Goal: Task Accomplishment & Management: Use online tool/utility

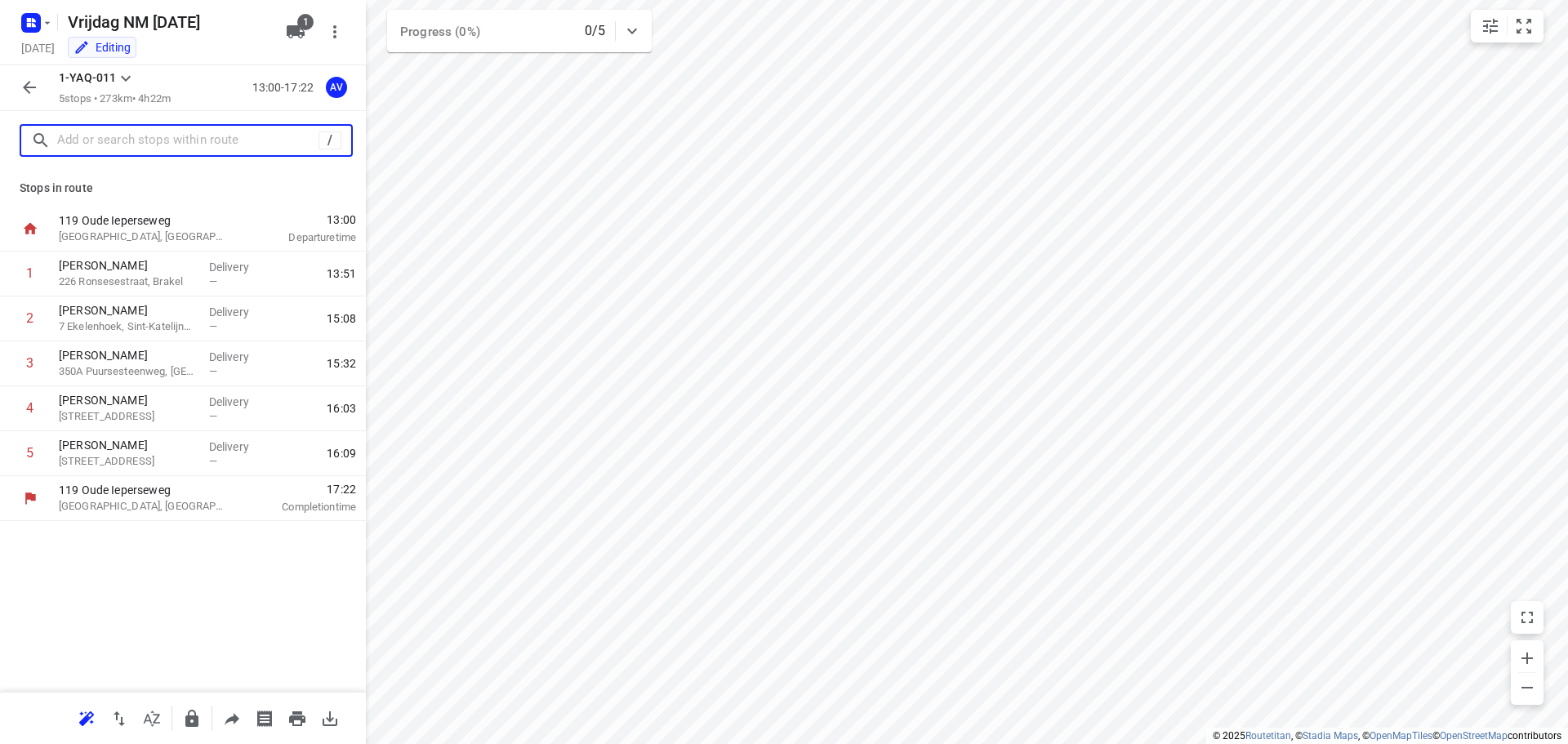
click at [158, 141] on input "text" at bounding box center [187, 140] width 261 height 26
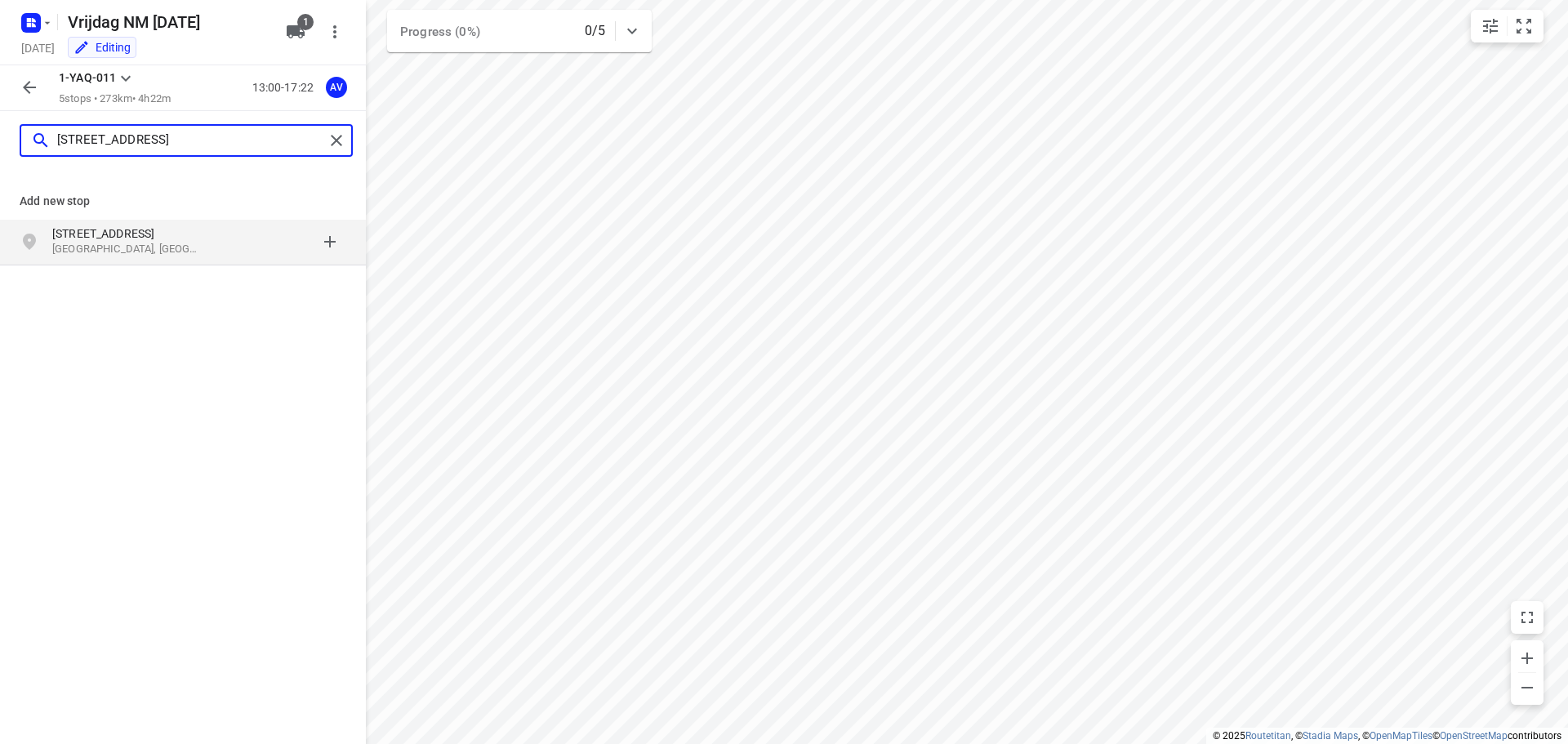
type input "[STREET_ADDRESS]"
click at [194, 232] on p "[STREET_ADDRESS]" at bounding box center [127, 232] width 150 height 16
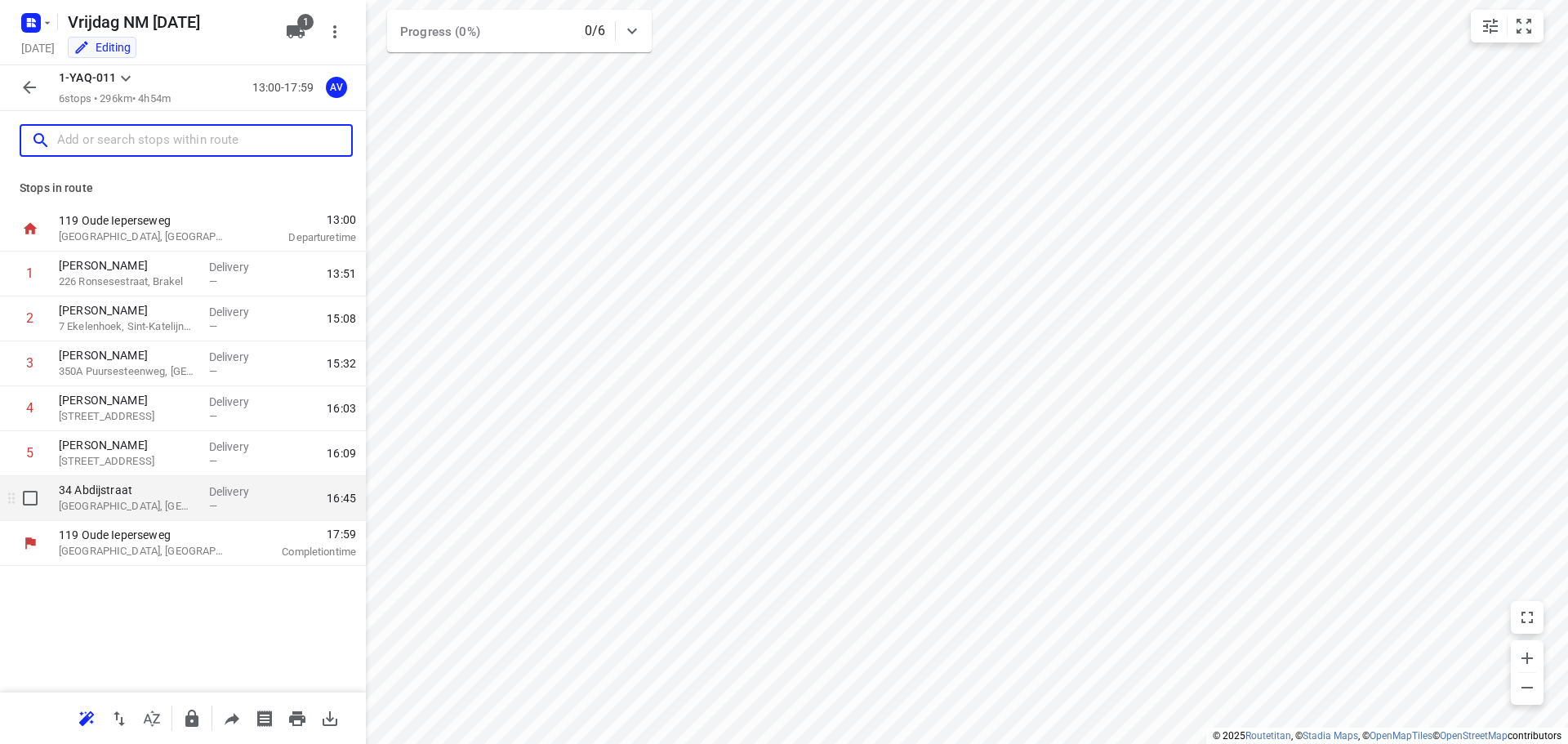
click at [127, 507] on p "[GEOGRAPHIC_DATA], [GEOGRAPHIC_DATA]" at bounding box center [127, 506] width 138 height 16
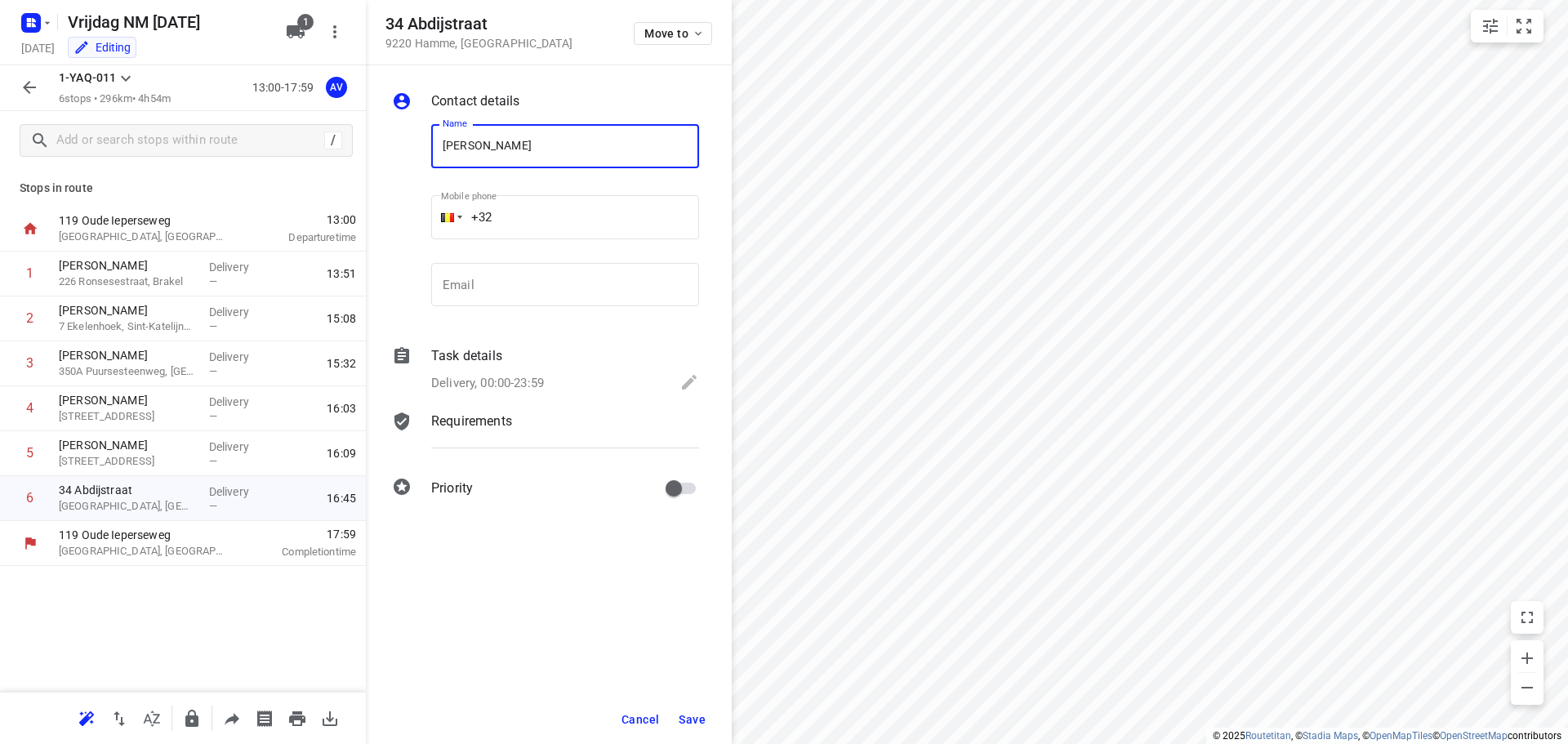
type input "[PERSON_NAME]"
click at [551, 213] on input "+32" at bounding box center [565, 217] width 268 height 44
type input "[PHONE_NUMBER]"
click at [524, 381] on p "Delivery, 00:00-23:59" at bounding box center [487, 383] width 113 height 19
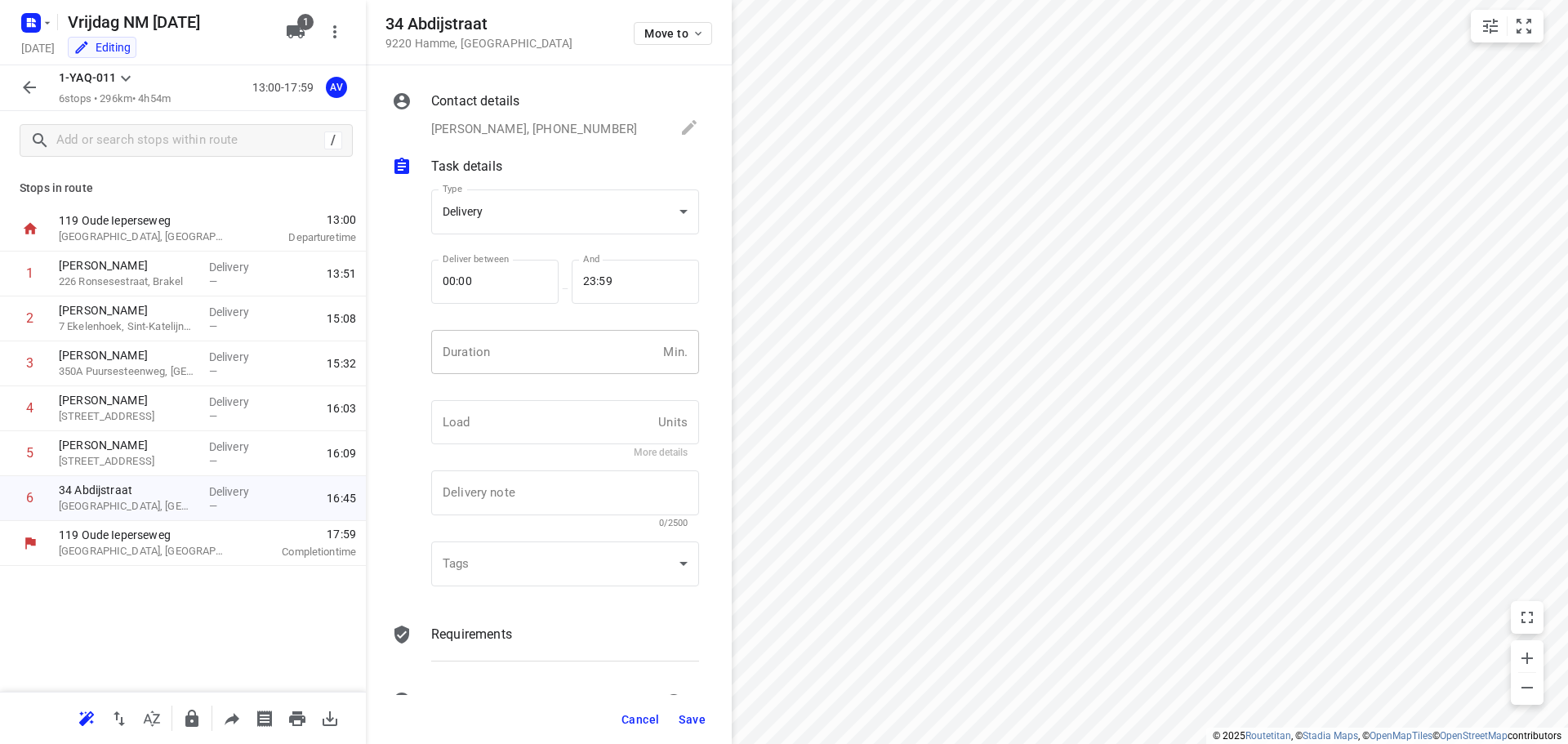
click at [556, 343] on input "number" at bounding box center [543, 352] width 225 height 44
type input "1"
click at [692, 717] on span "Save" at bounding box center [692, 719] width 27 height 13
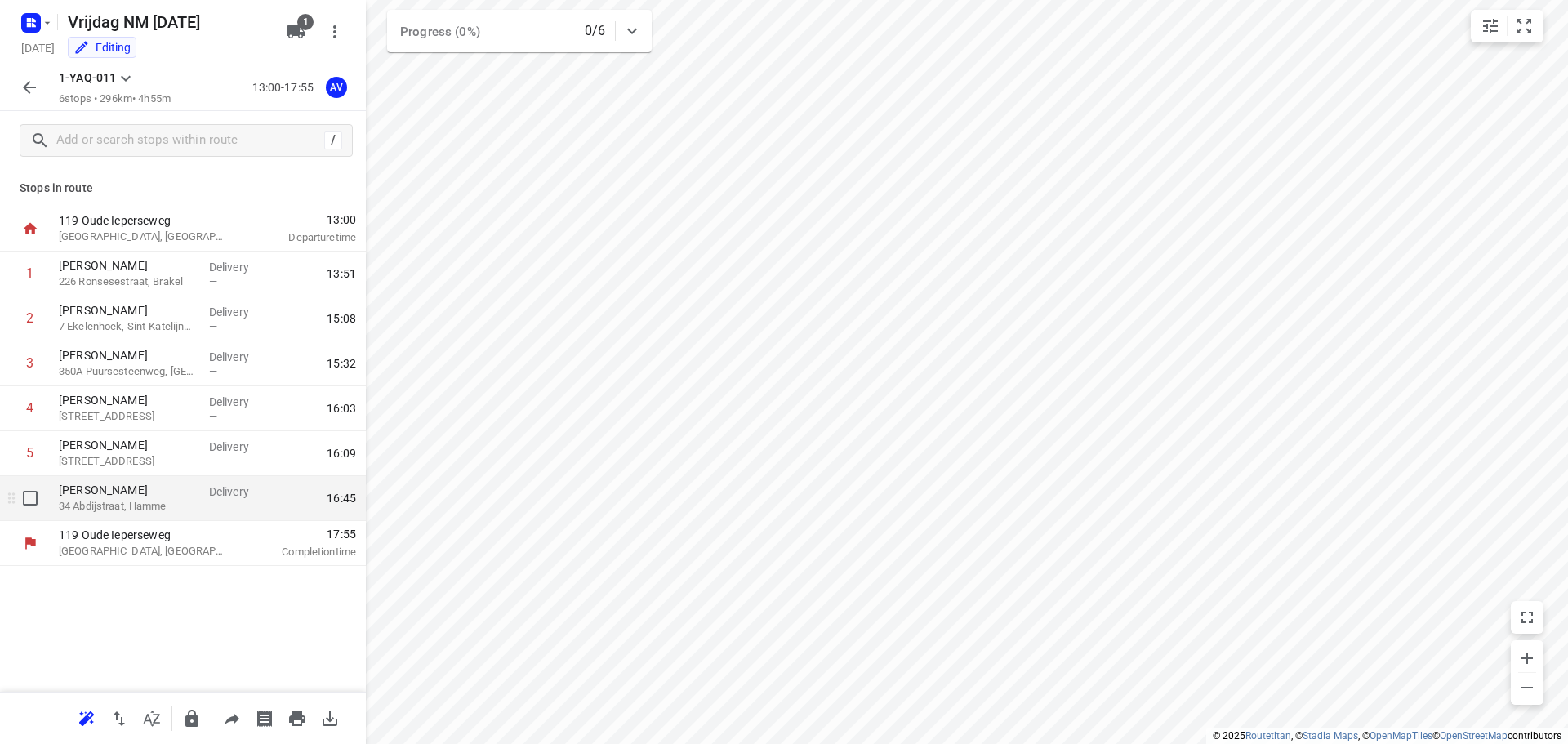
click at [171, 504] on p "34 Abdijstraat, Hamme" at bounding box center [127, 506] width 138 height 16
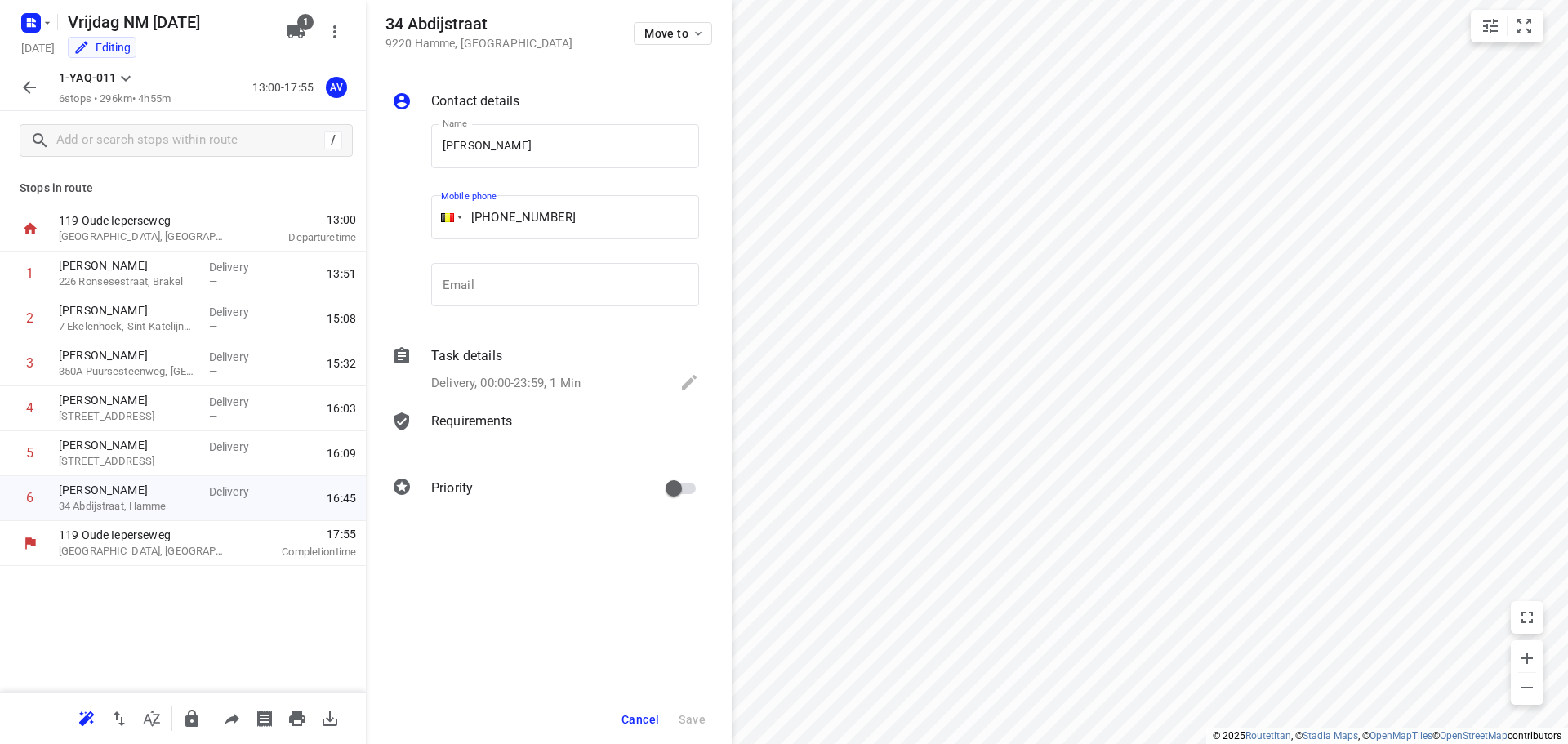
drag, startPoint x: 574, startPoint y: 216, endPoint x: 499, endPoint y: 219, distance: 75.1
click at [499, 219] on input "[PHONE_NUMBER]" at bounding box center [565, 217] width 268 height 44
paste input "479932077"
type input "[PHONE_NUMBER]"
click at [691, 721] on span "Save" at bounding box center [692, 719] width 27 height 13
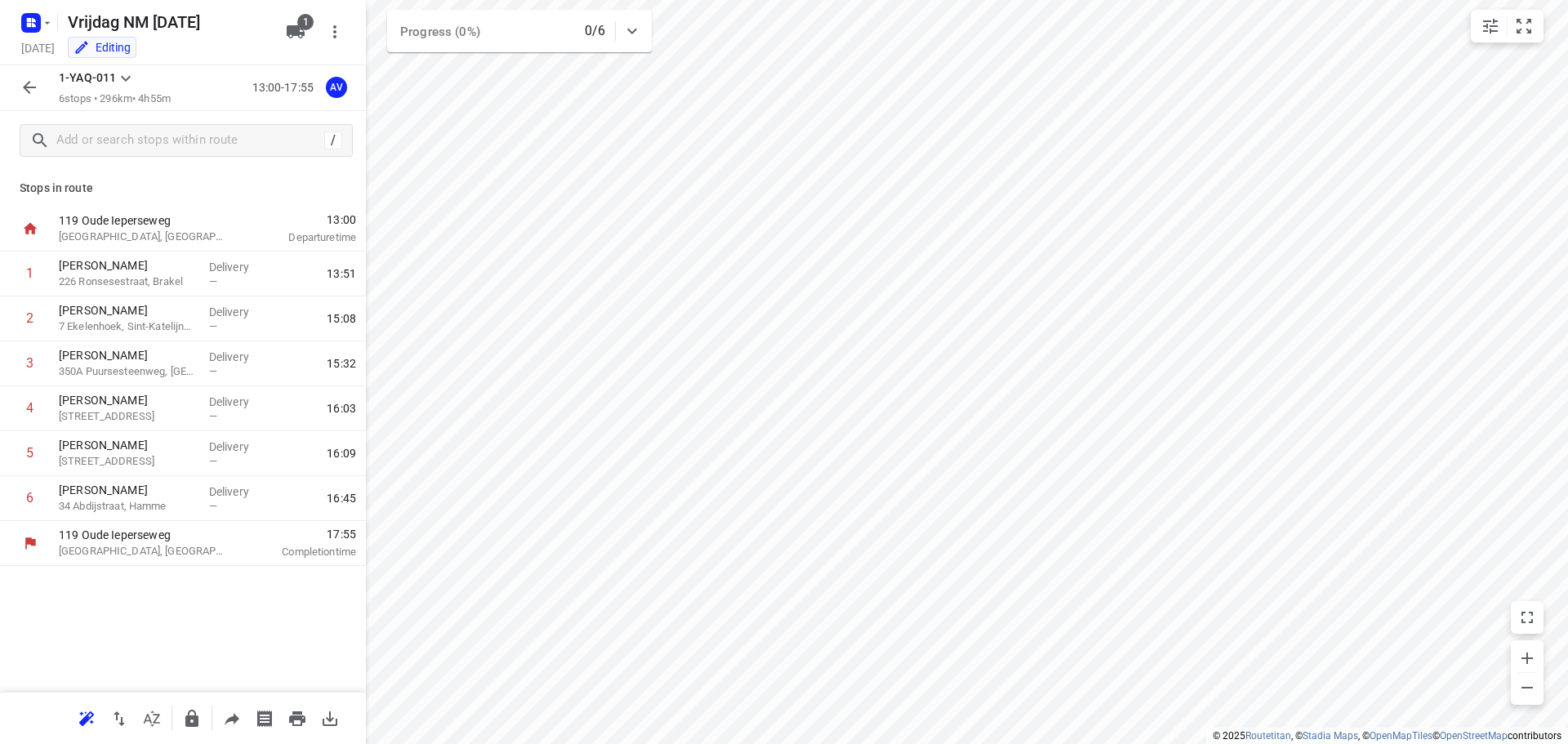
click at [23, 84] on icon "button" at bounding box center [29, 87] width 20 height 20
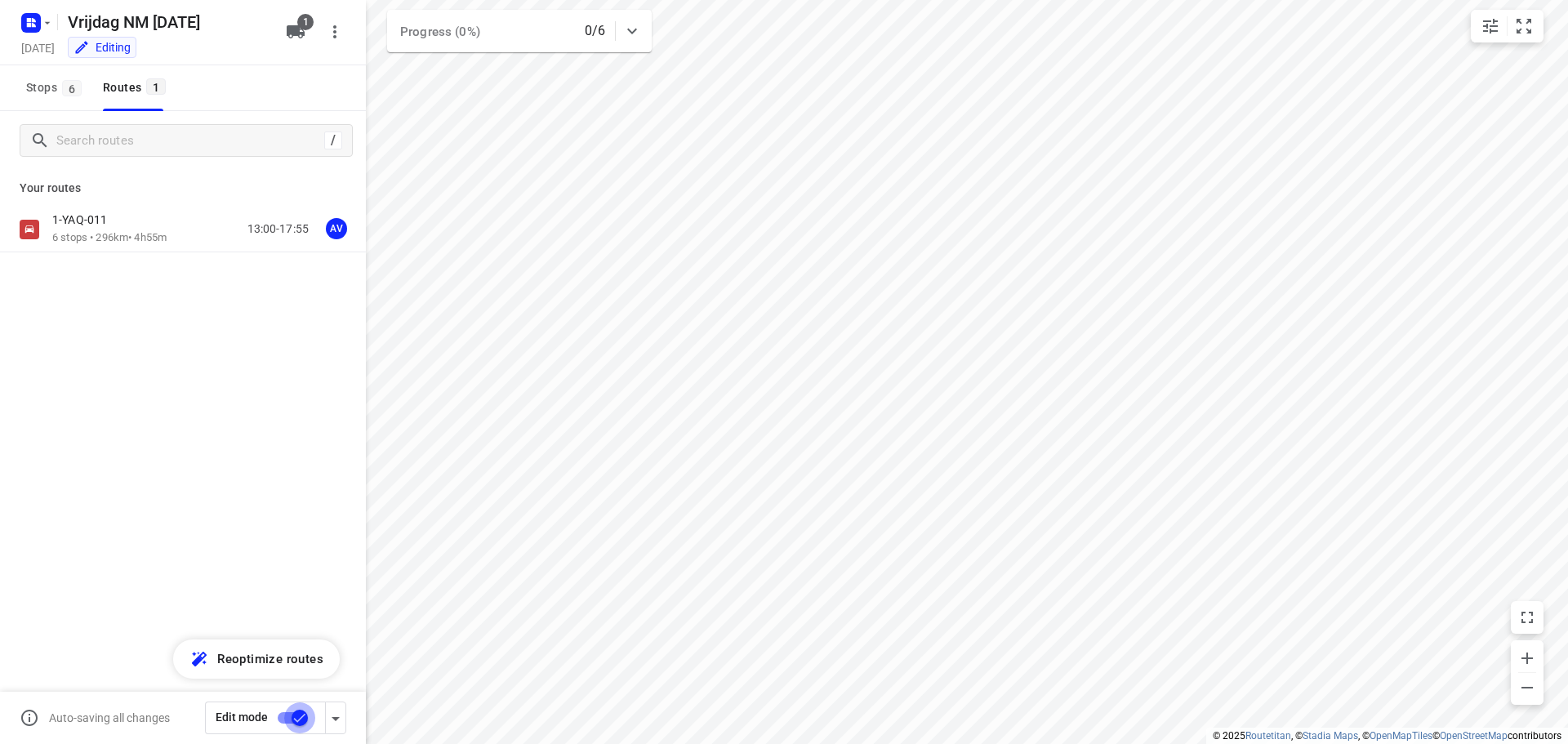
click at [287, 717] on input "checkbox" at bounding box center [300, 717] width 93 height 31
click at [296, 715] on input "checkbox" at bounding box center [284, 717] width 93 height 31
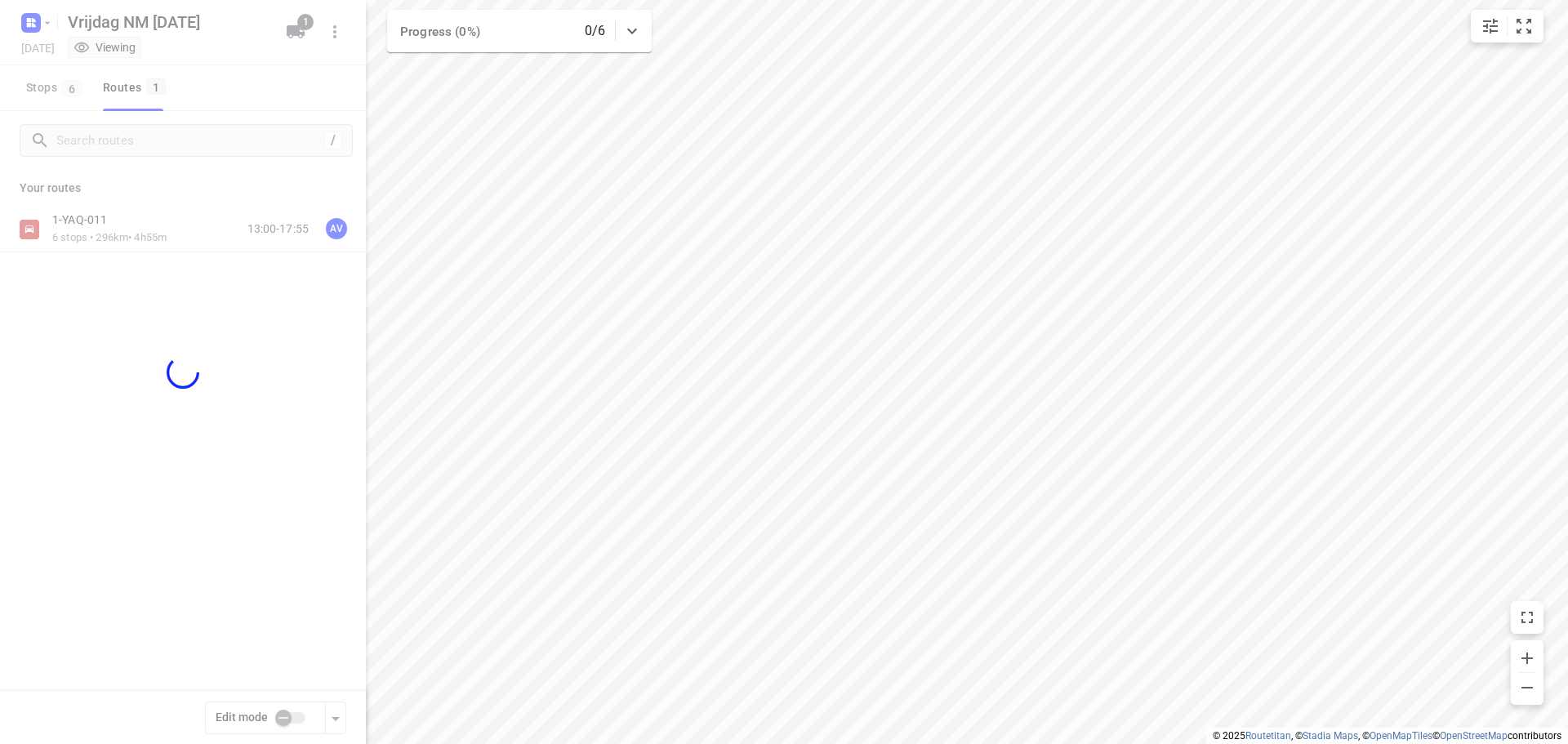
checkbox input "true"
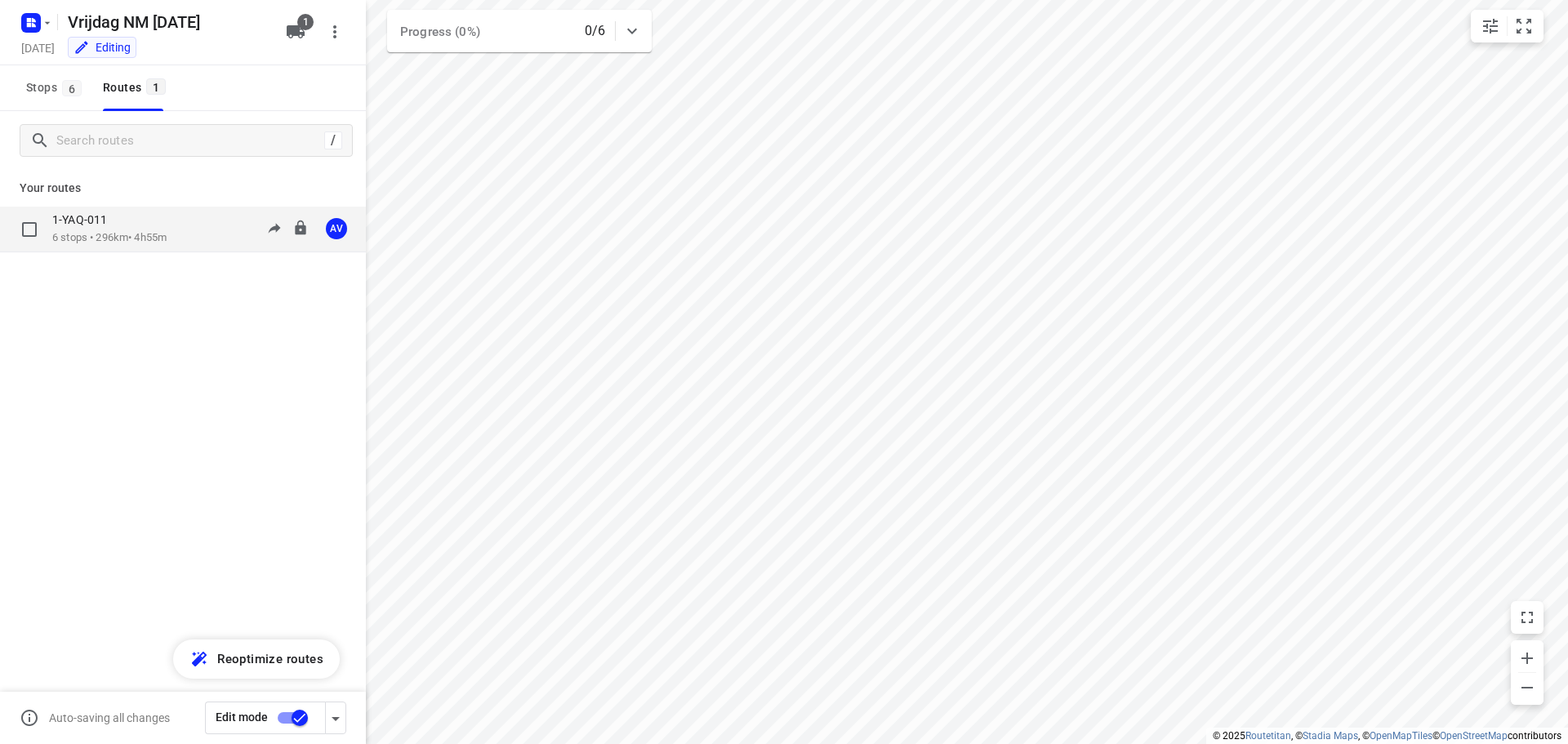
click at [150, 237] on p "6 stops • 296km • 4h55m" at bounding box center [109, 238] width 114 height 15
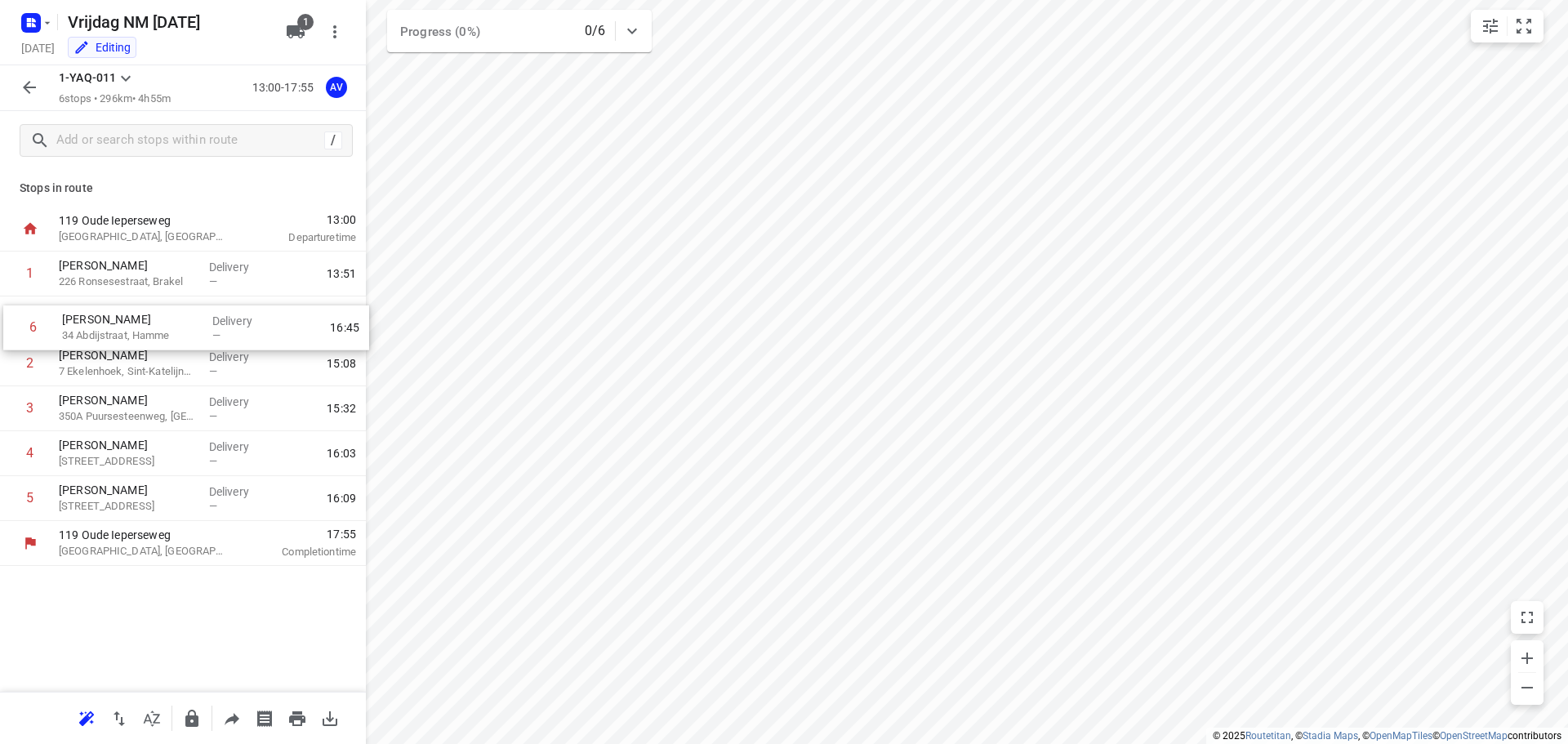
drag, startPoint x: 6, startPoint y: 506, endPoint x: 9, endPoint y: 328, distance: 178.0
click at [9, 328] on div "1 [PERSON_NAME] 226 Ronsesestraat, Brakel Delivery — 13:51 2 [PERSON_NAME] 7 Ek…" at bounding box center [183, 386] width 366 height 270
drag, startPoint x: 7, startPoint y: 418, endPoint x: 12, endPoint y: 378, distance: 40.3
click at [12, 378] on div "1 [PERSON_NAME] 226 Ronsesestraat, Brakel Delivery — 13:51 2 [PERSON_NAME] 34 […" at bounding box center [183, 386] width 366 height 270
click at [24, 86] on icon "button" at bounding box center [29, 87] width 20 height 20
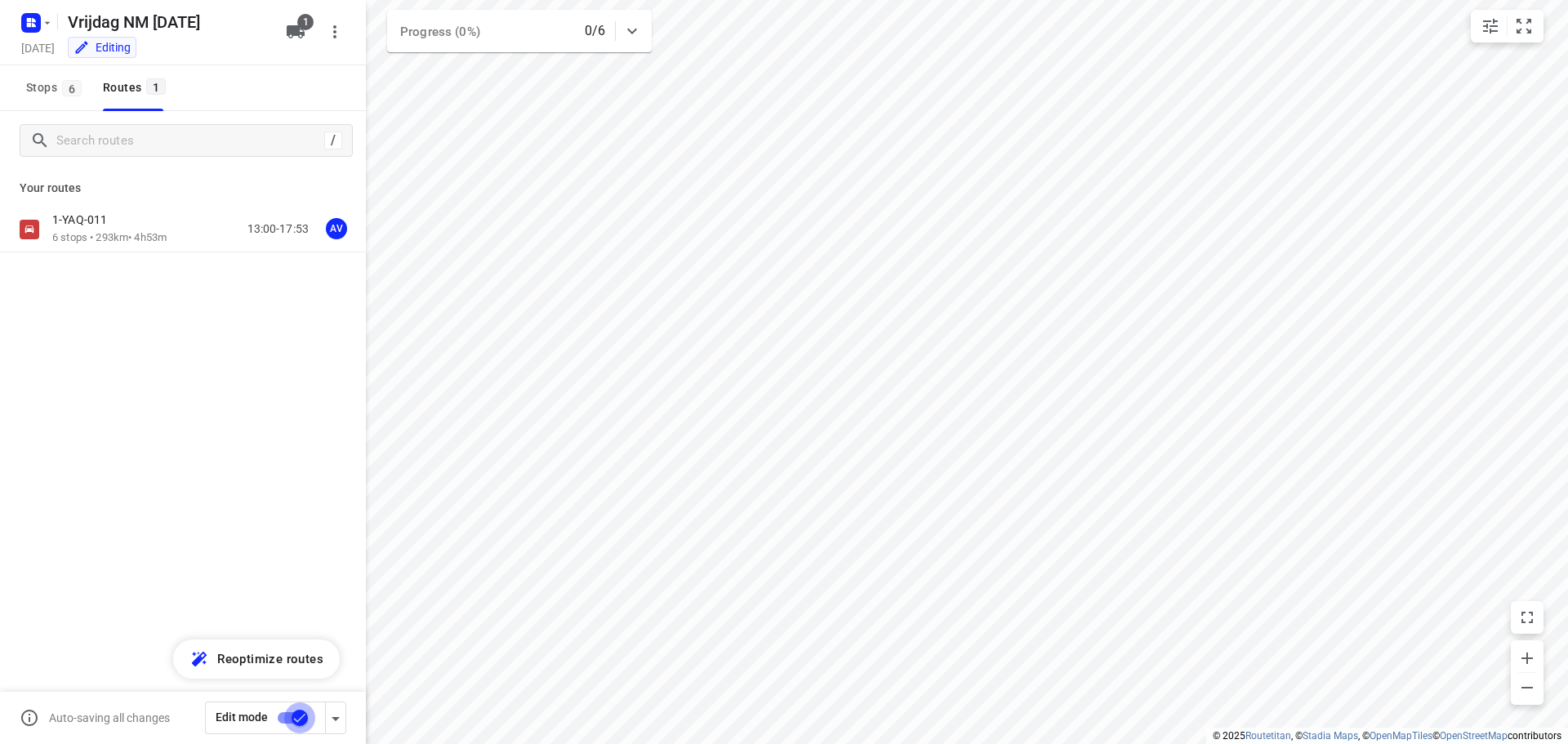
click at [293, 718] on input "checkbox" at bounding box center [300, 717] width 93 height 31
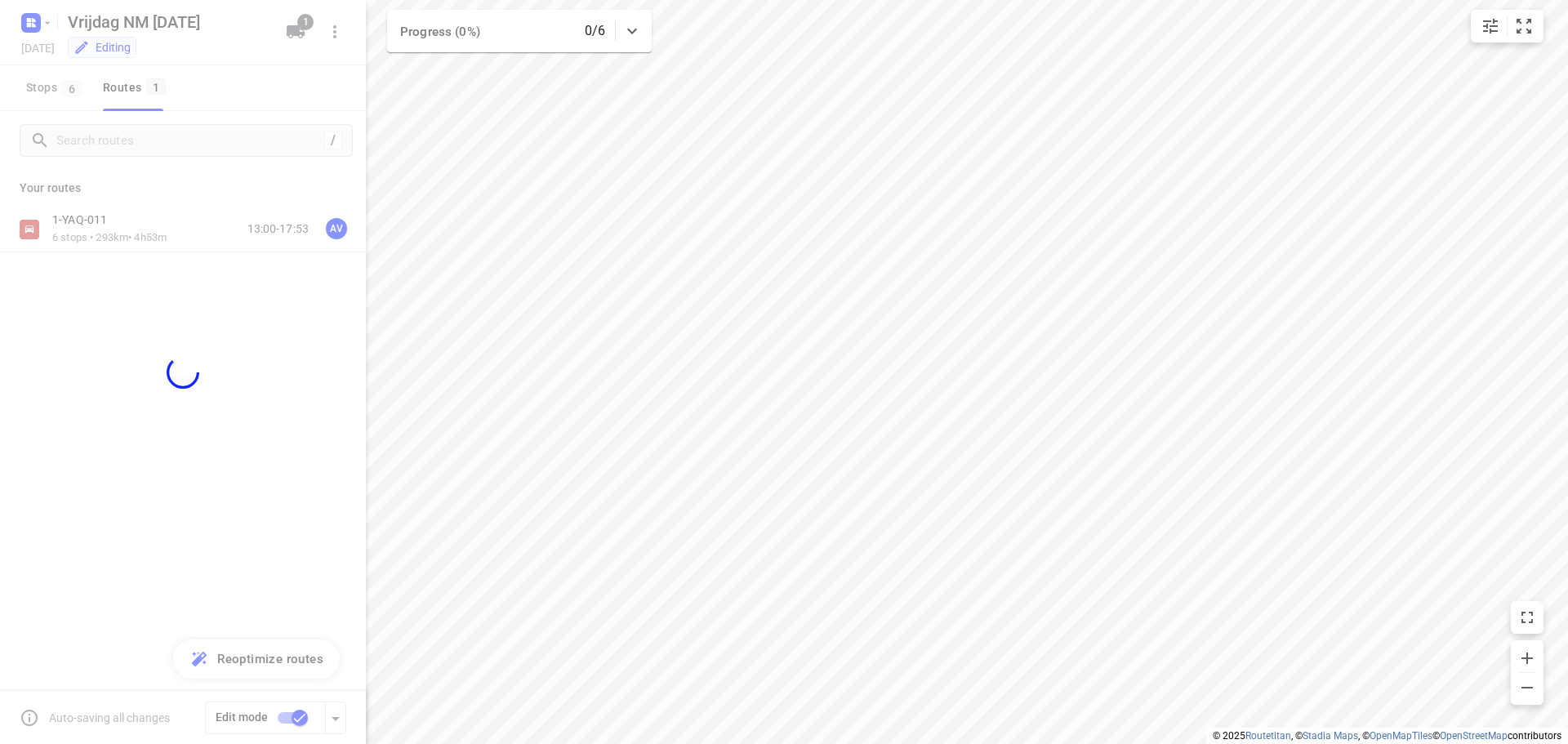
checkbox input "false"
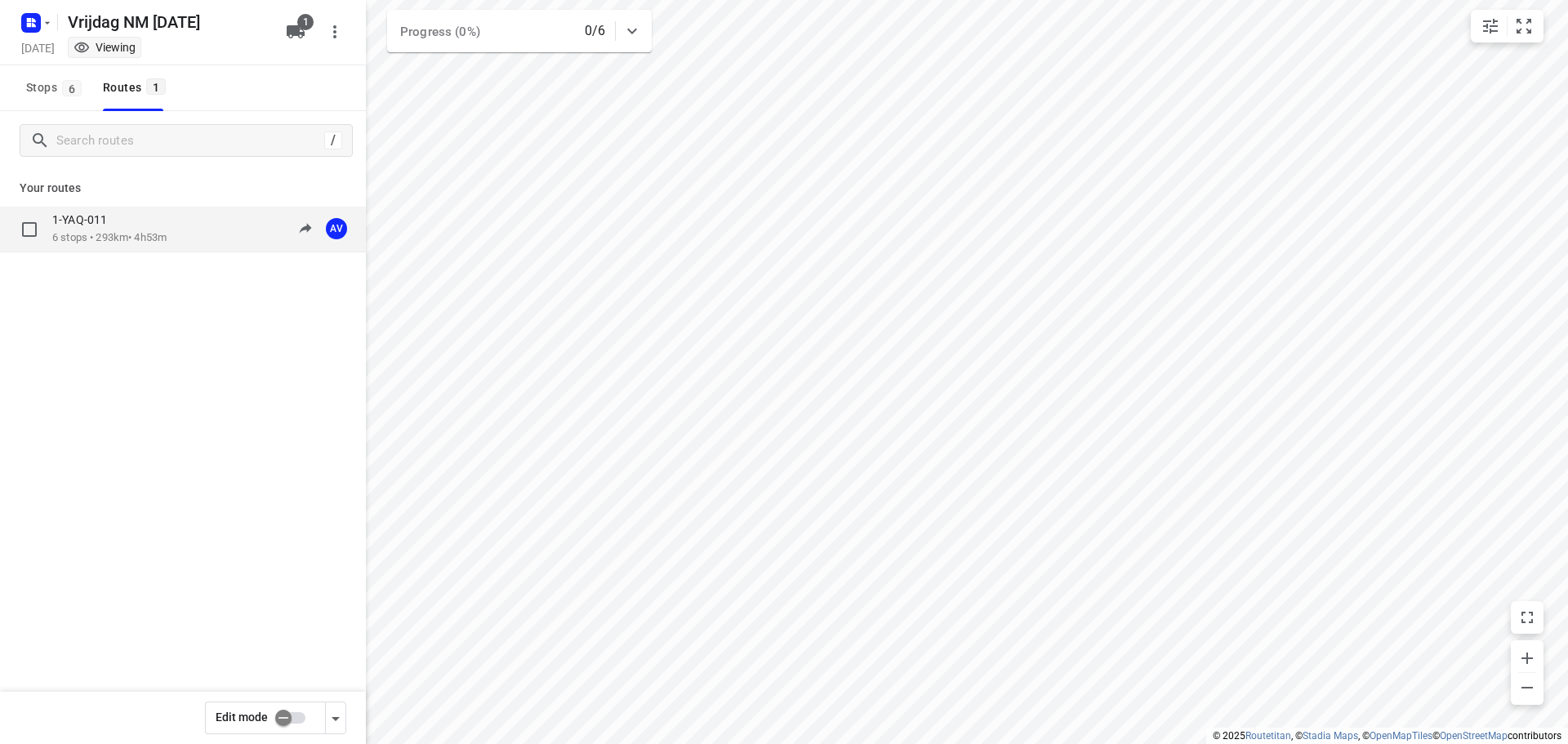
click at [192, 238] on div "1-YAQ-011 6 stops • 293km • 4h53m 13:00-17:53 AV" at bounding box center [209, 229] width 313 height 33
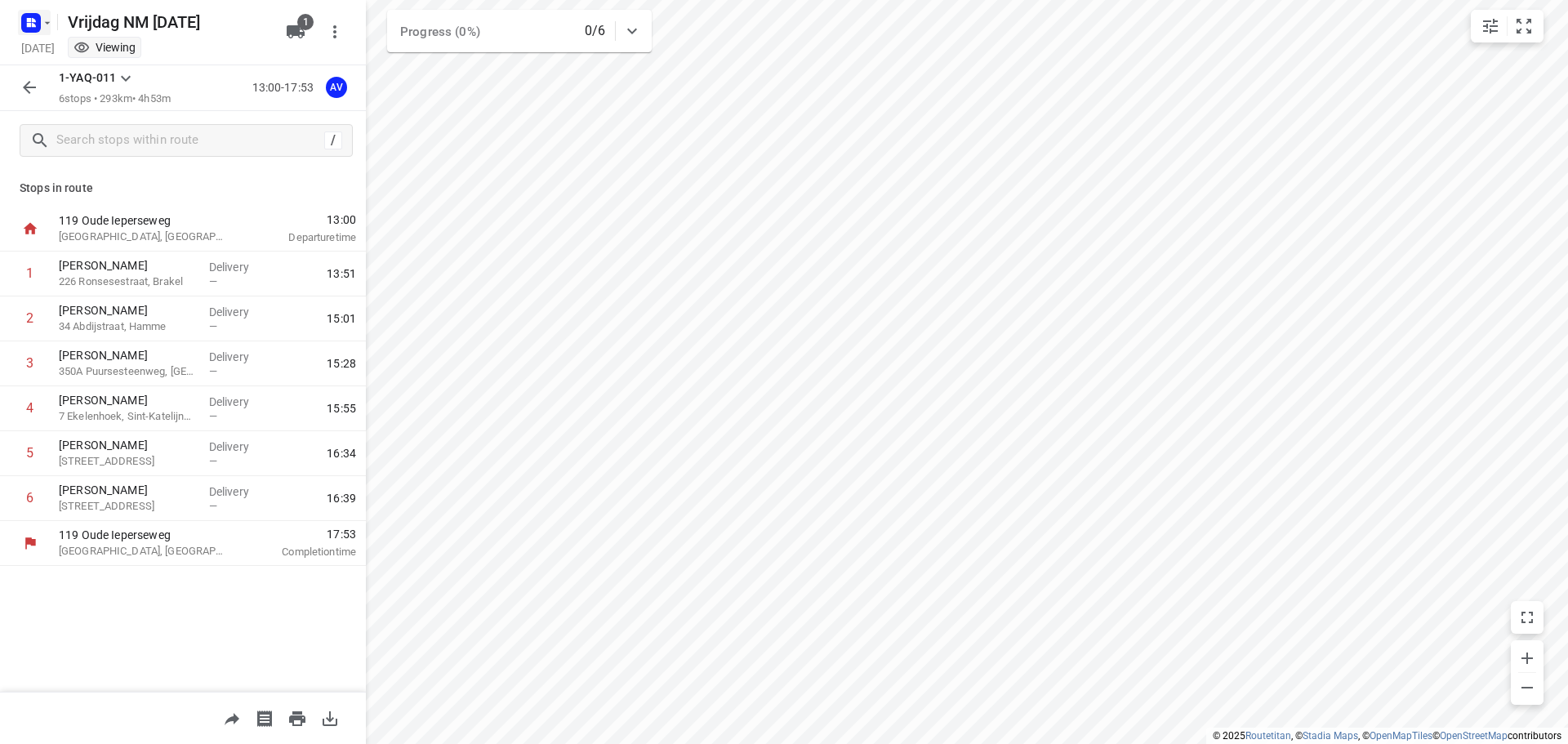
click at [38, 25] on rect "button" at bounding box center [30, 23] width 20 height 20
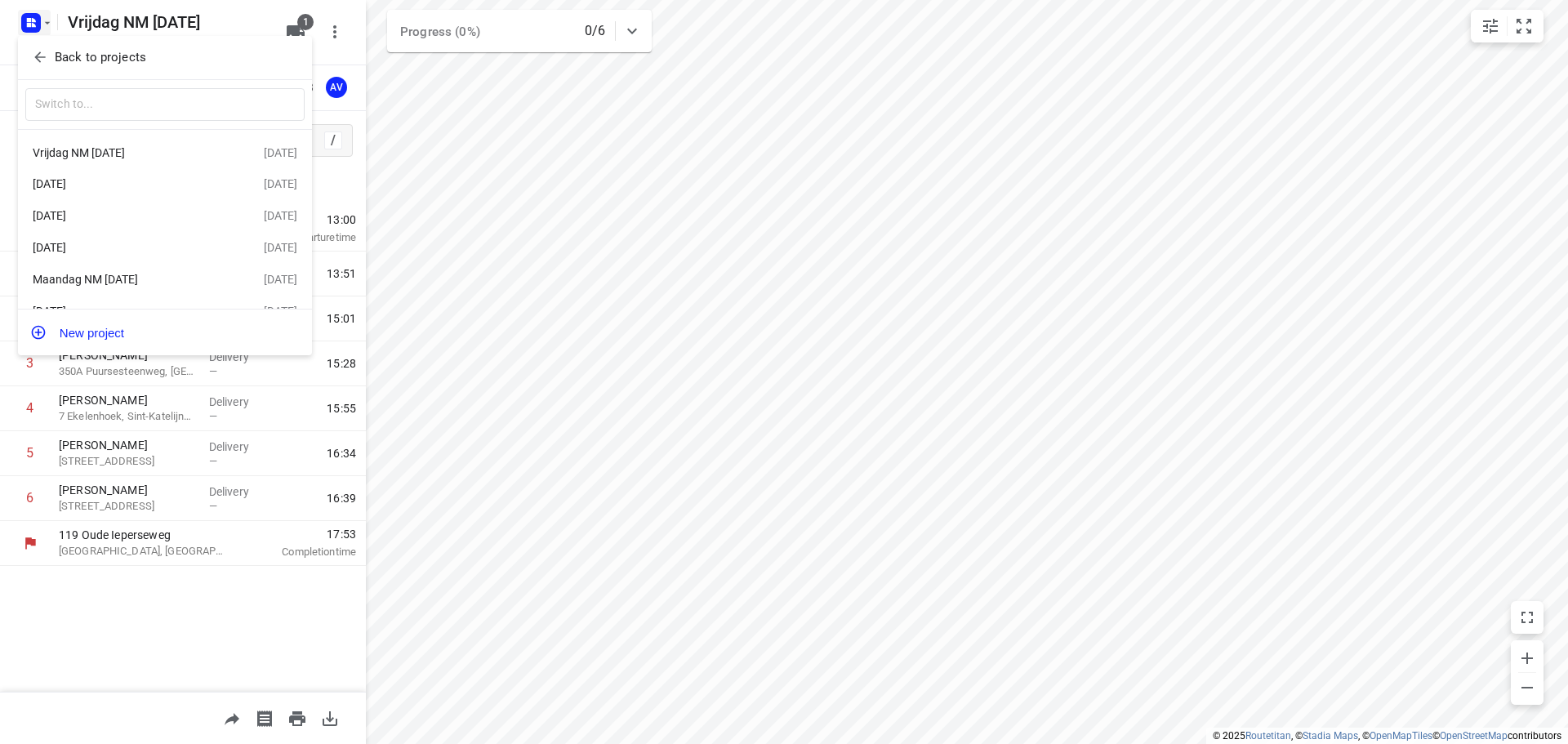
click at [113, 180] on div "[DATE]" at bounding box center [126, 184] width 188 height 13
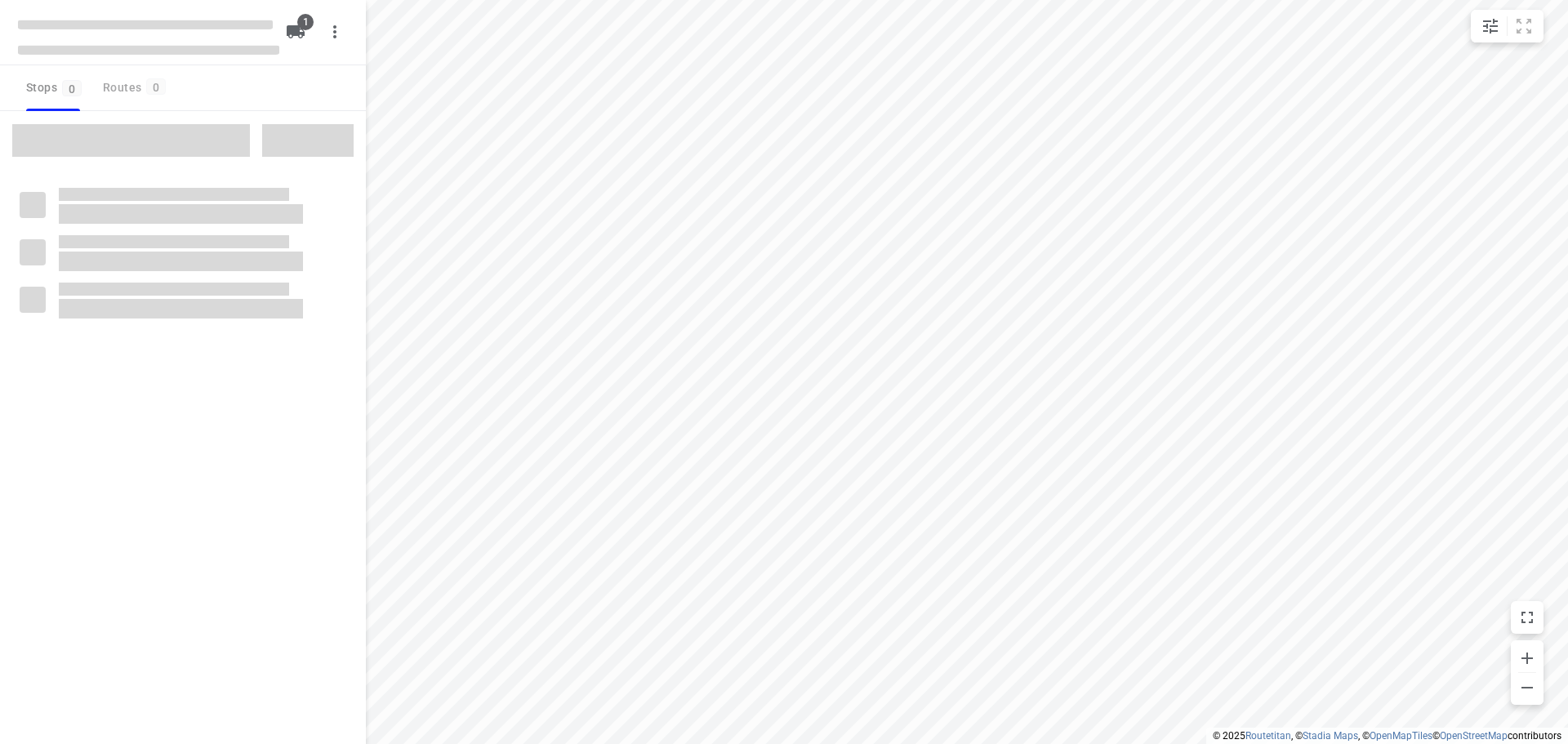
type input "distance"
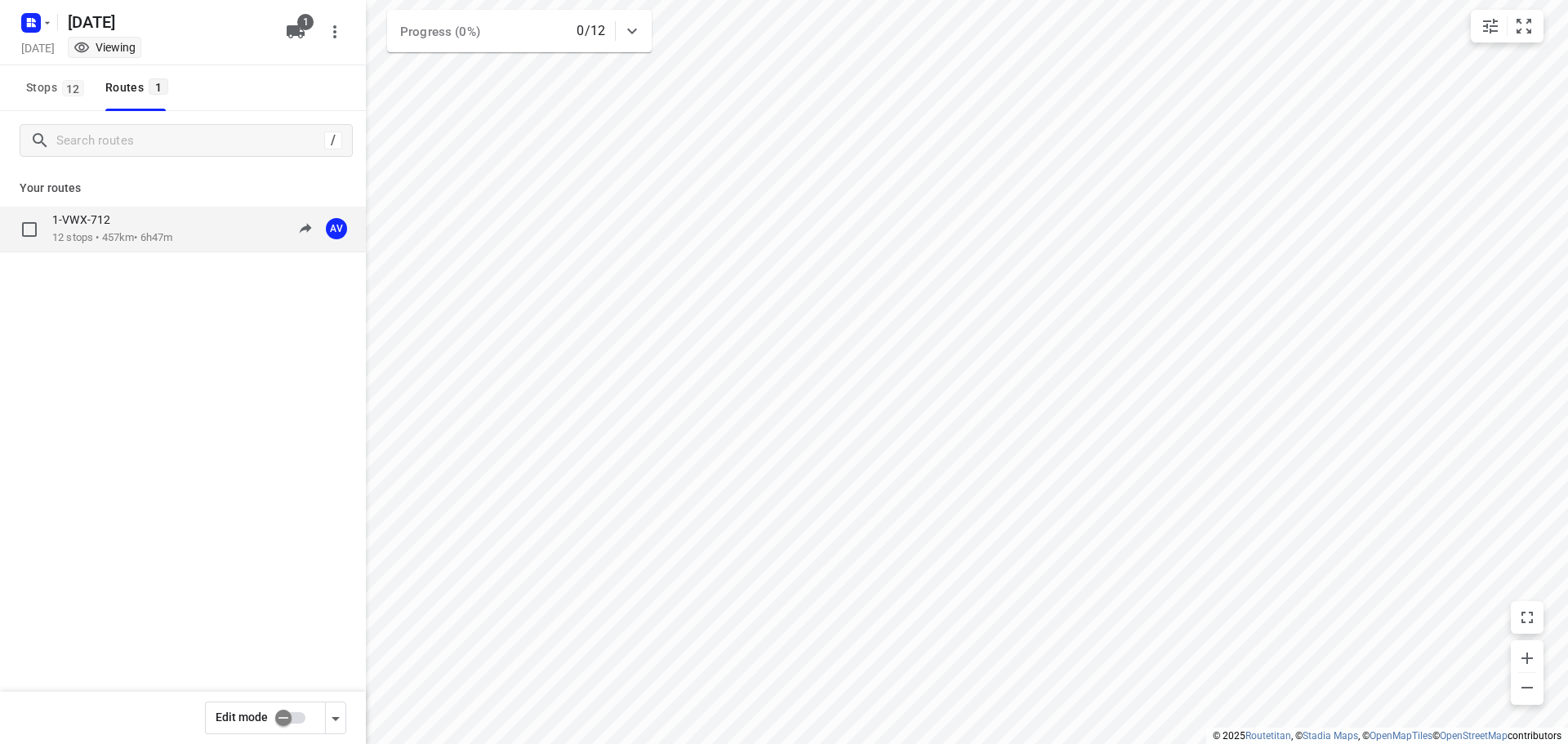
click at [196, 230] on div "1-VWX-712 12 stops • 457km • 6h47m 09:00-15:47 AV" at bounding box center [209, 229] width 313 height 33
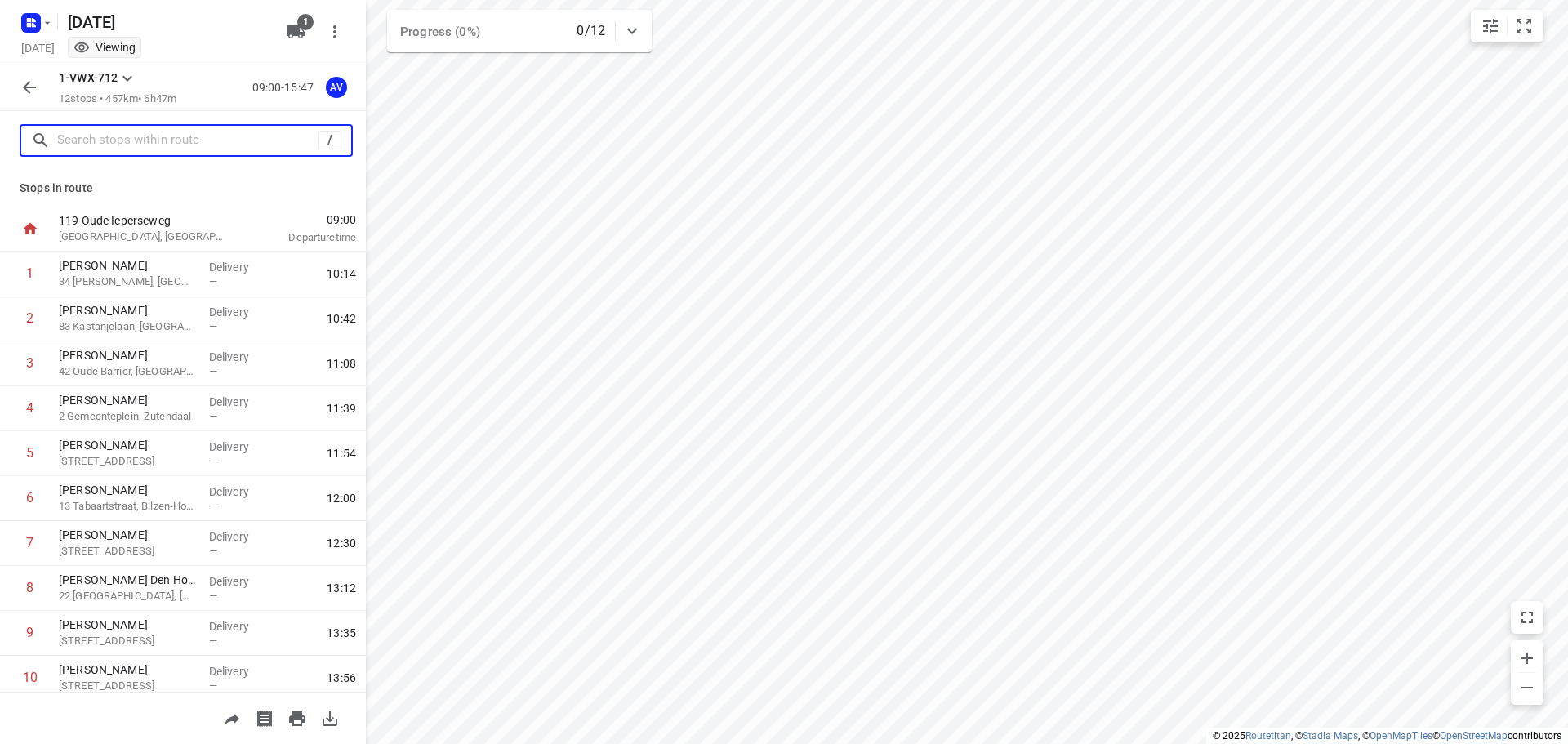
click at [138, 144] on input "text" at bounding box center [187, 140] width 261 height 26
click at [28, 91] on icon "button" at bounding box center [29, 87] width 20 height 20
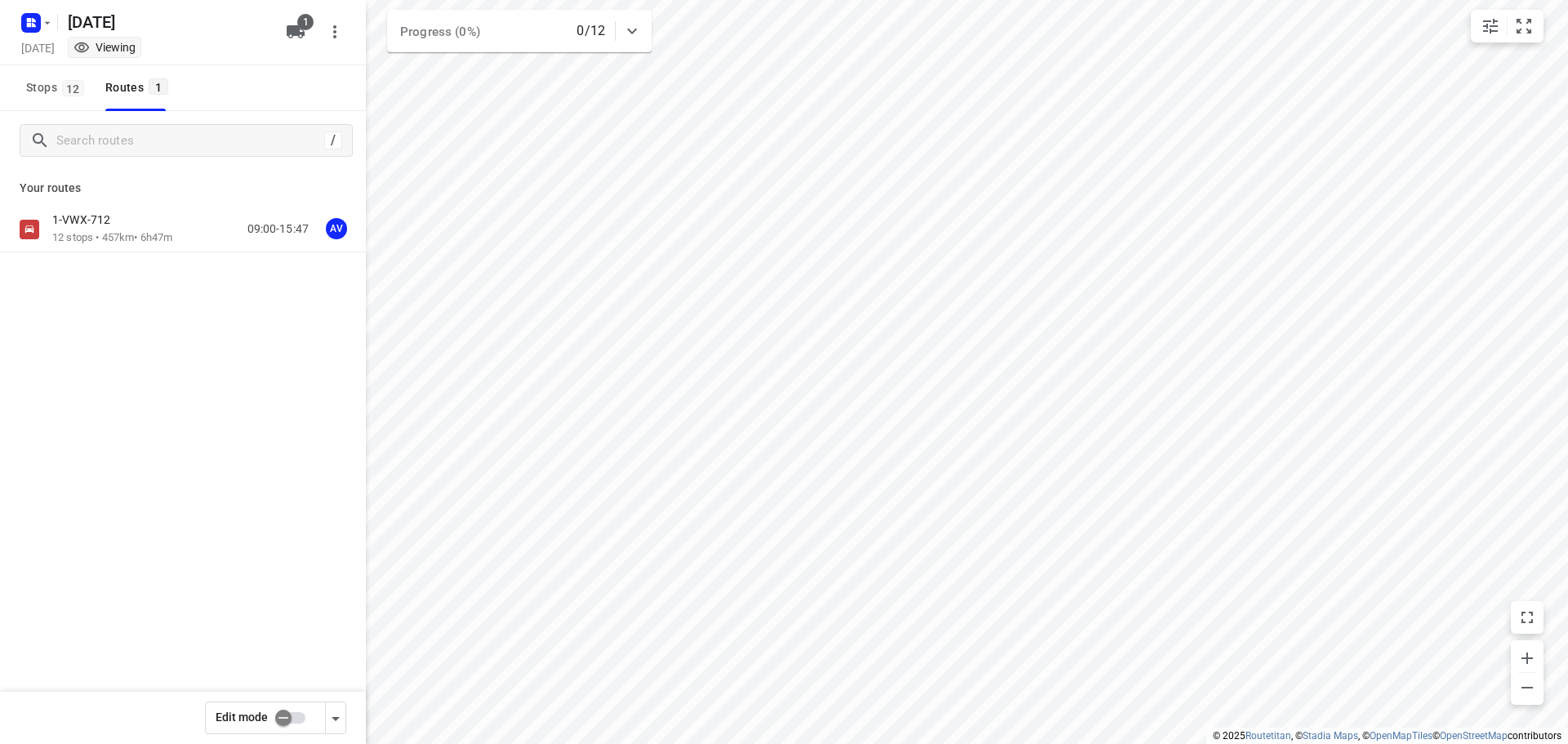
click at [296, 717] on input "checkbox" at bounding box center [284, 717] width 93 height 31
checkbox input "true"
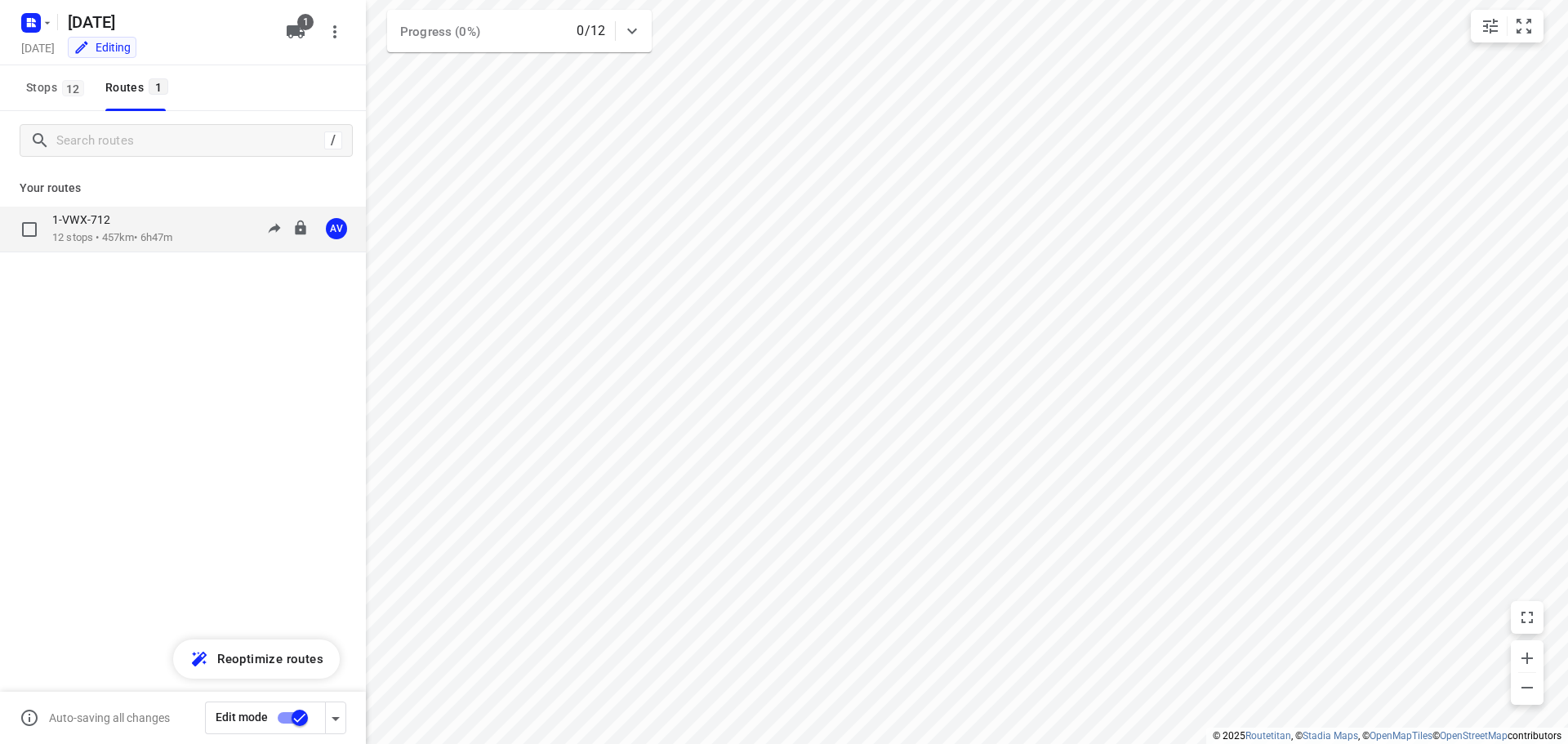
click at [196, 232] on div "1-VWX-712 12 stops • 457km • 6h47m 09:00-15:47 AV" at bounding box center [209, 229] width 313 height 33
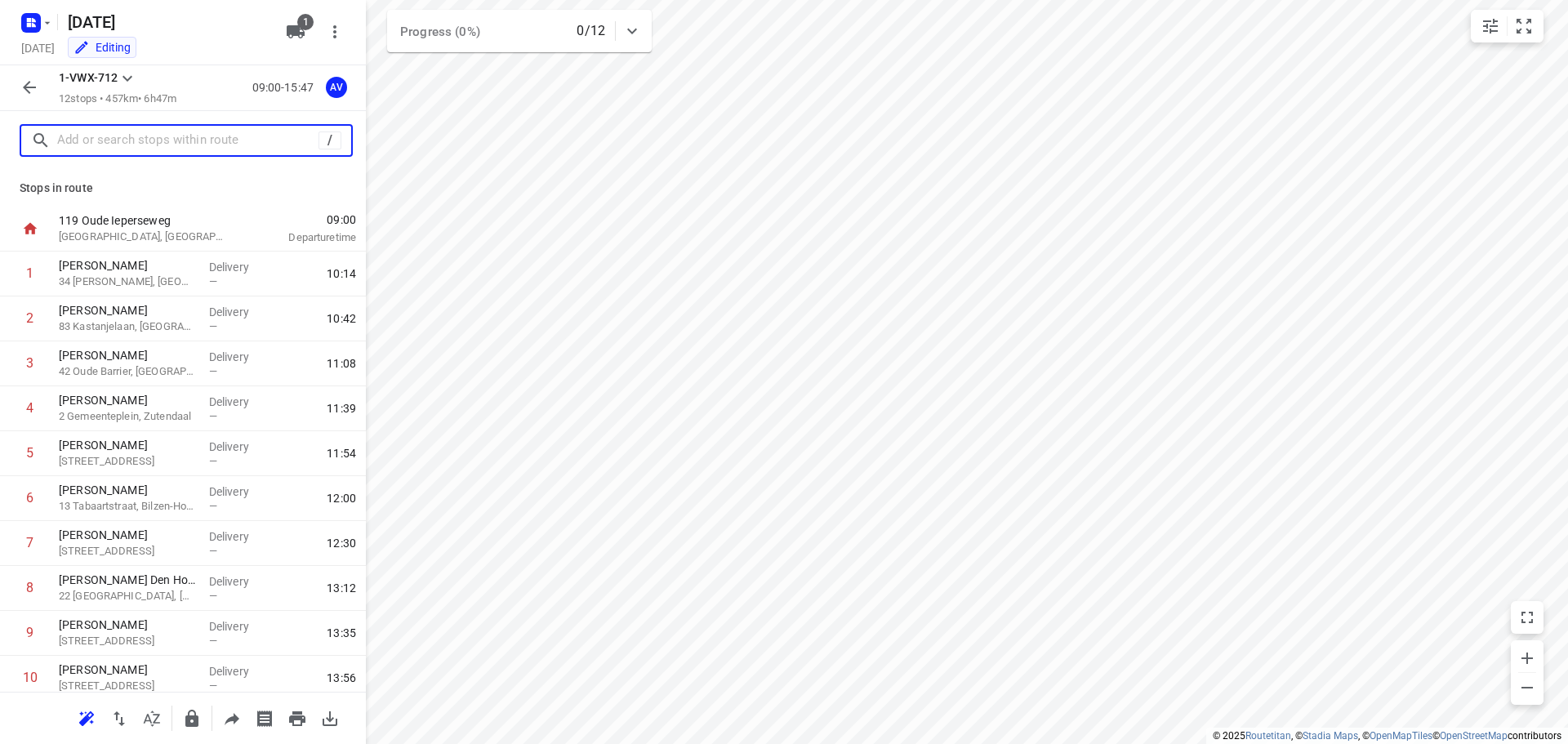
click at [195, 143] on input "text" at bounding box center [187, 140] width 261 height 26
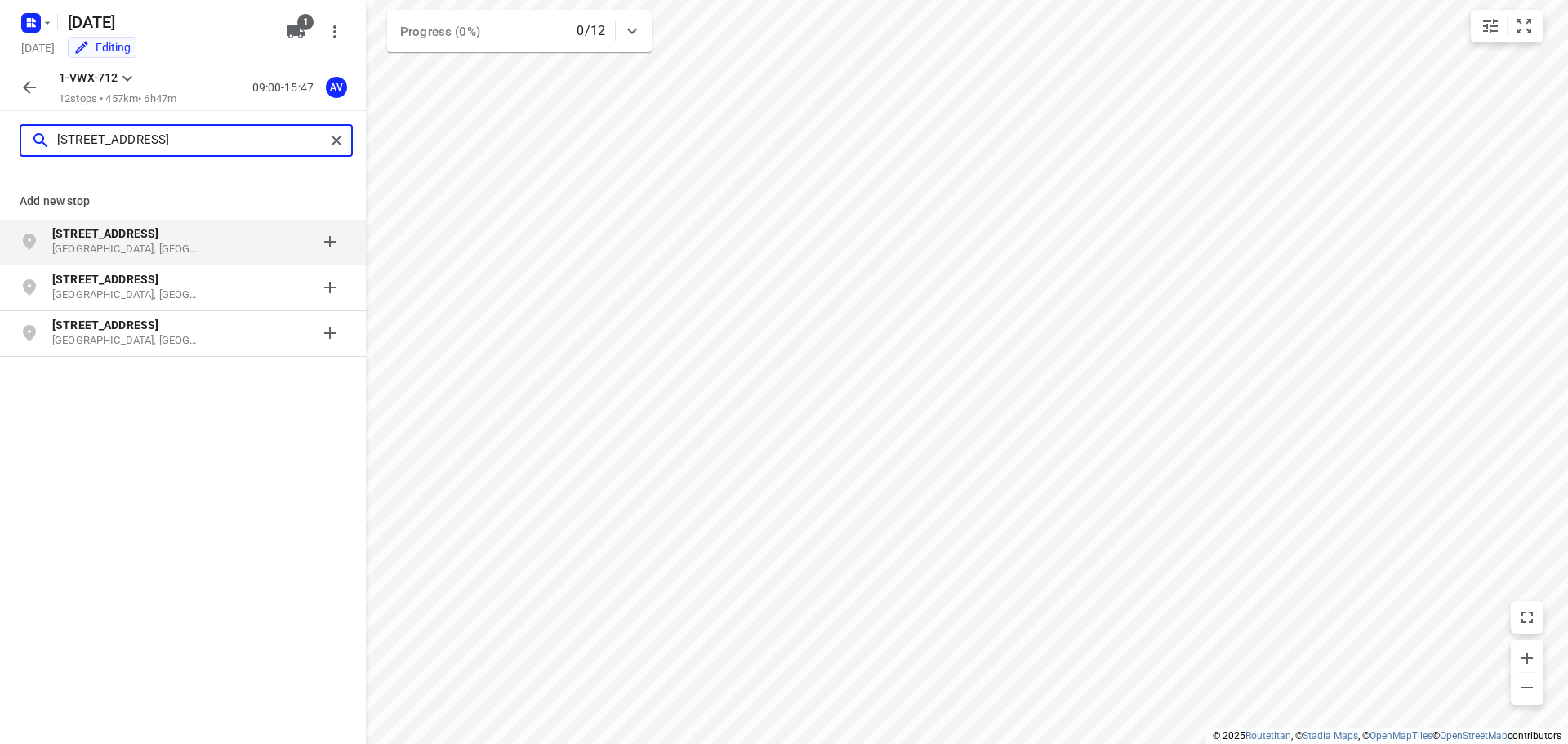
type input "[STREET_ADDRESS]"
click at [181, 240] on p "[STREET_ADDRESS]" at bounding box center [127, 232] width 150 height 16
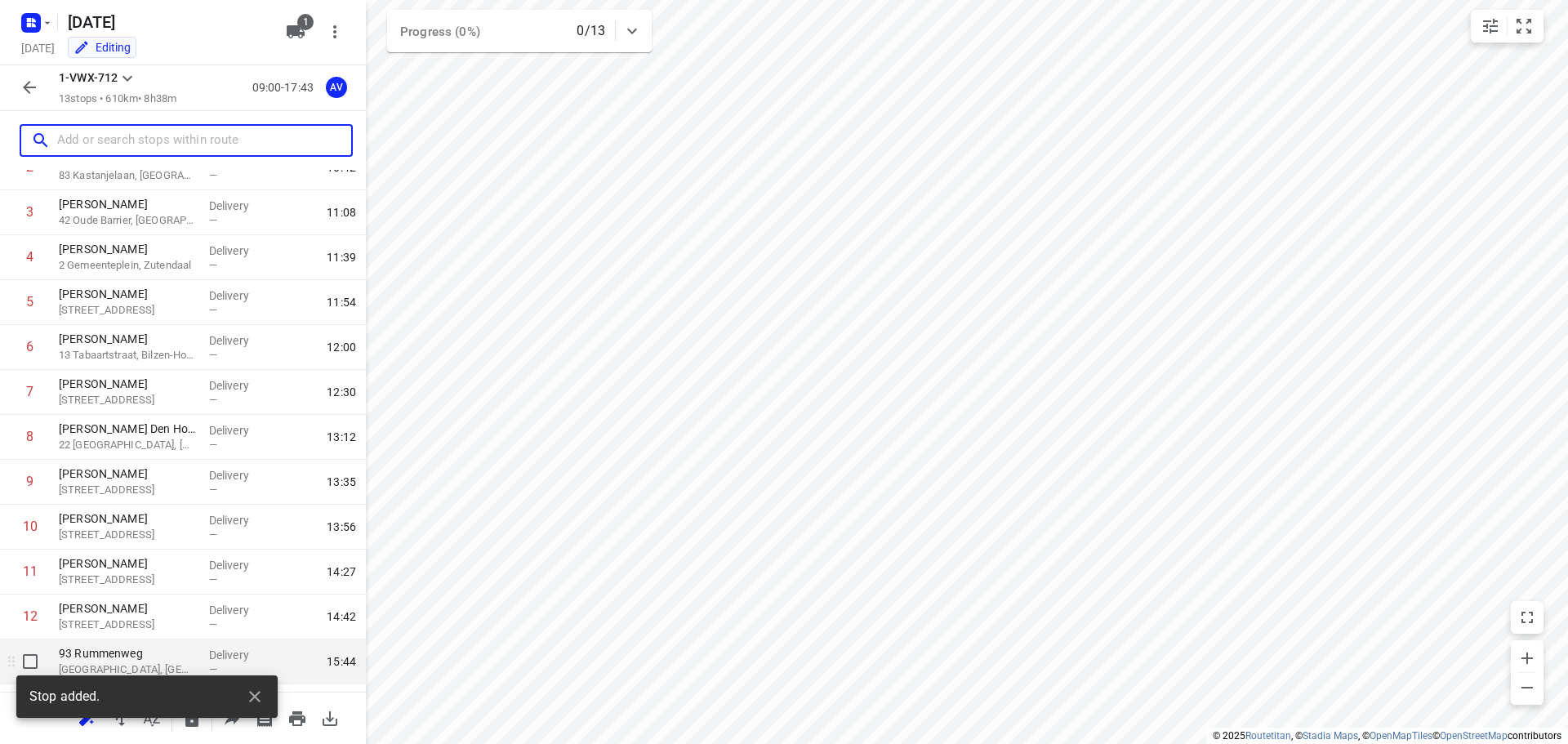
scroll to position [189, 0]
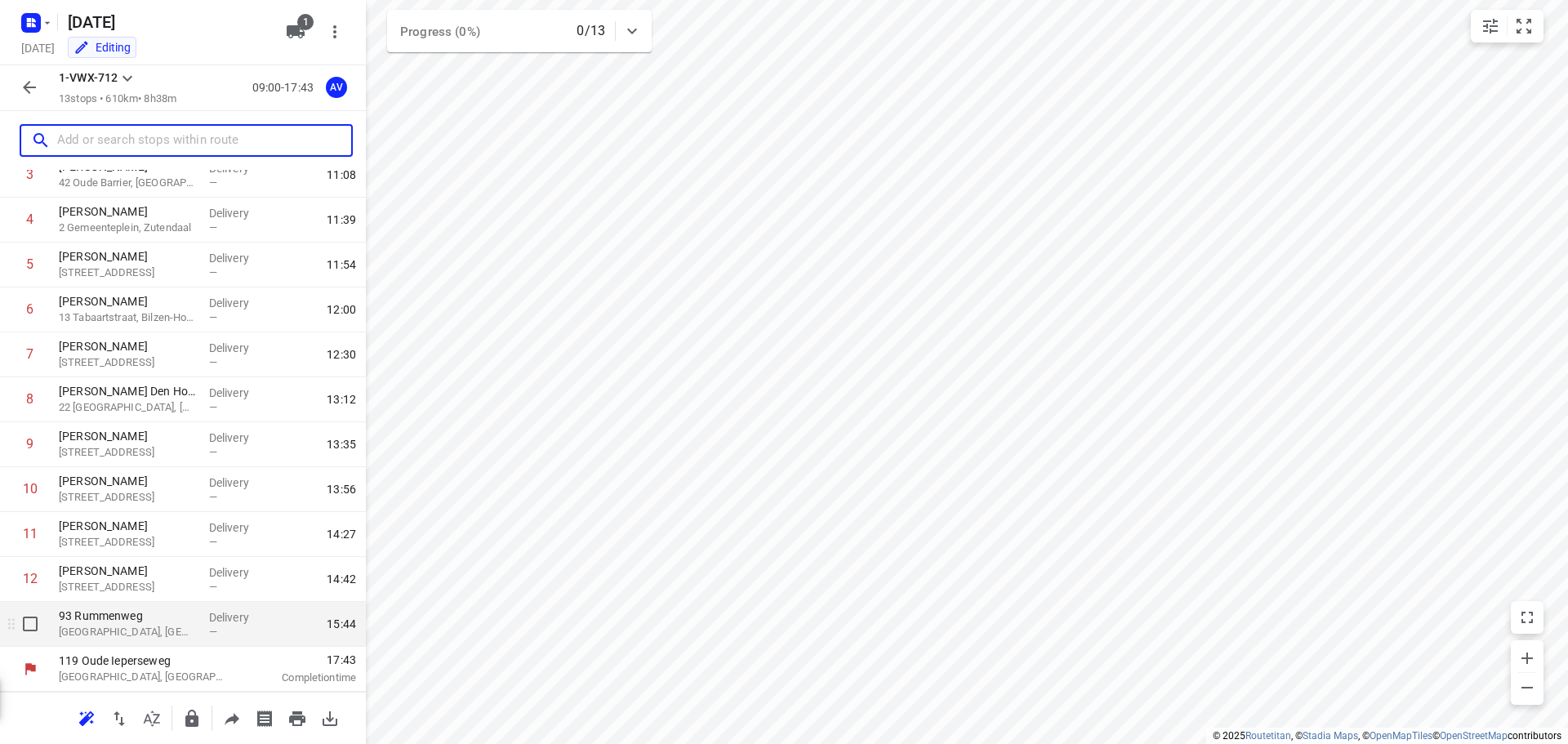
click at [126, 623] on p "[GEOGRAPHIC_DATA], [GEOGRAPHIC_DATA]" at bounding box center [127, 631] width 138 height 16
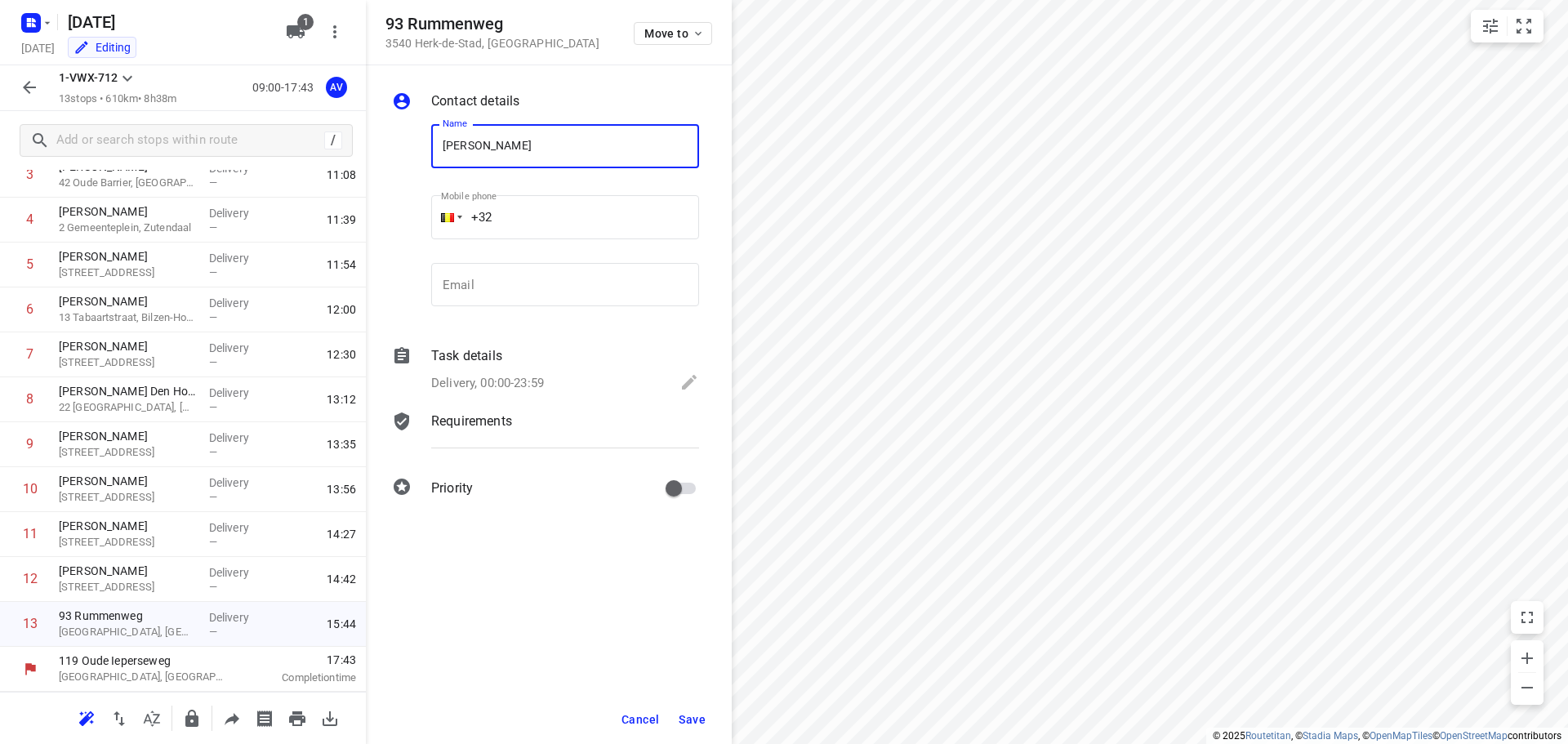
type input "[PERSON_NAME]"
drag, startPoint x: 600, startPoint y: 209, endPoint x: 606, endPoint y: 200, distance: 10.8
click at [600, 210] on input "+32" at bounding box center [565, 217] width 268 height 44
type input "[PHONE_NUMBER]"
click at [528, 380] on p "Delivery, 00:00-23:59" at bounding box center [487, 383] width 113 height 19
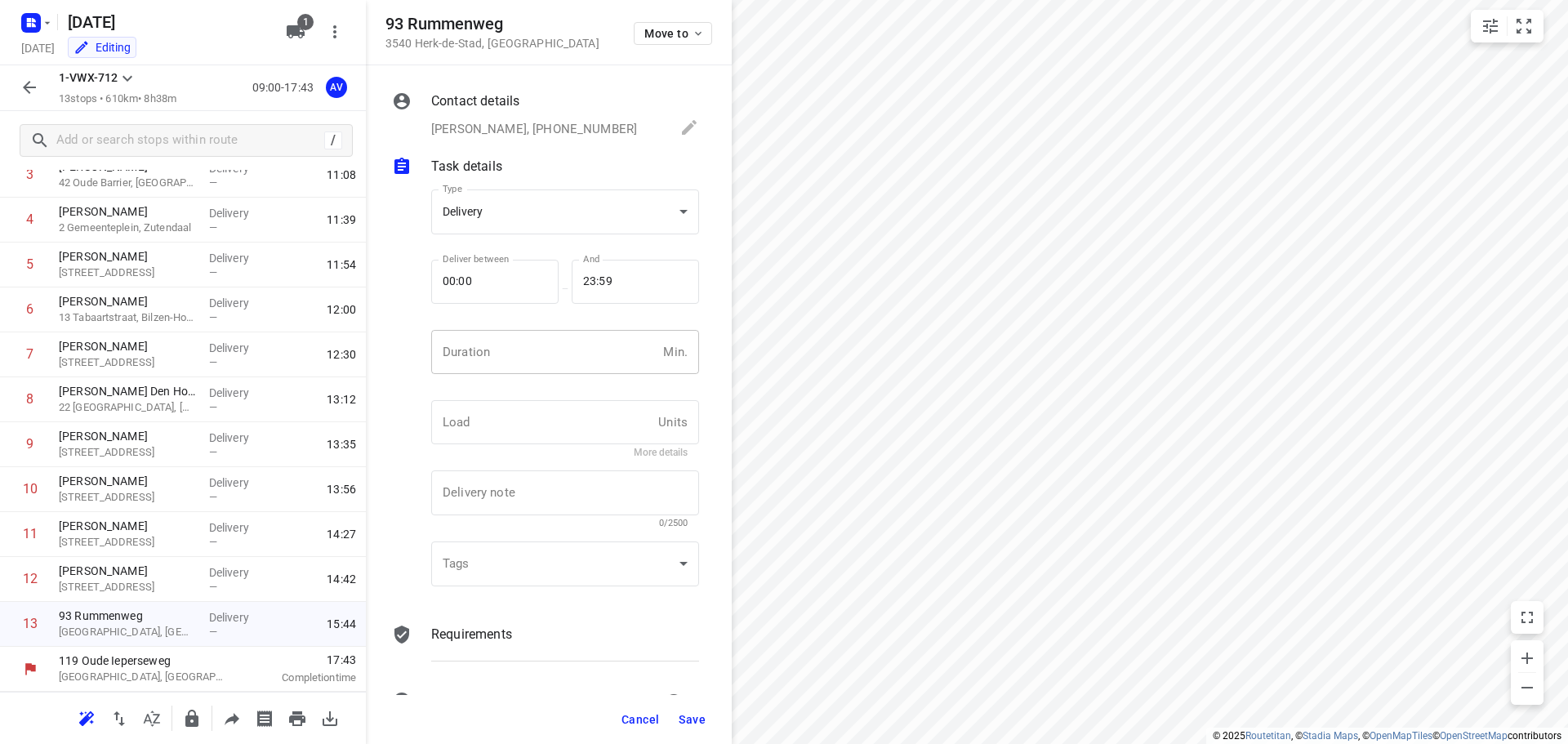
click at [540, 354] on input "number" at bounding box center [543, 352] width 225 height 44
type input "1"
click at [692, 717] on span "Save" at bounding box center [692, 719] width 27 height 13
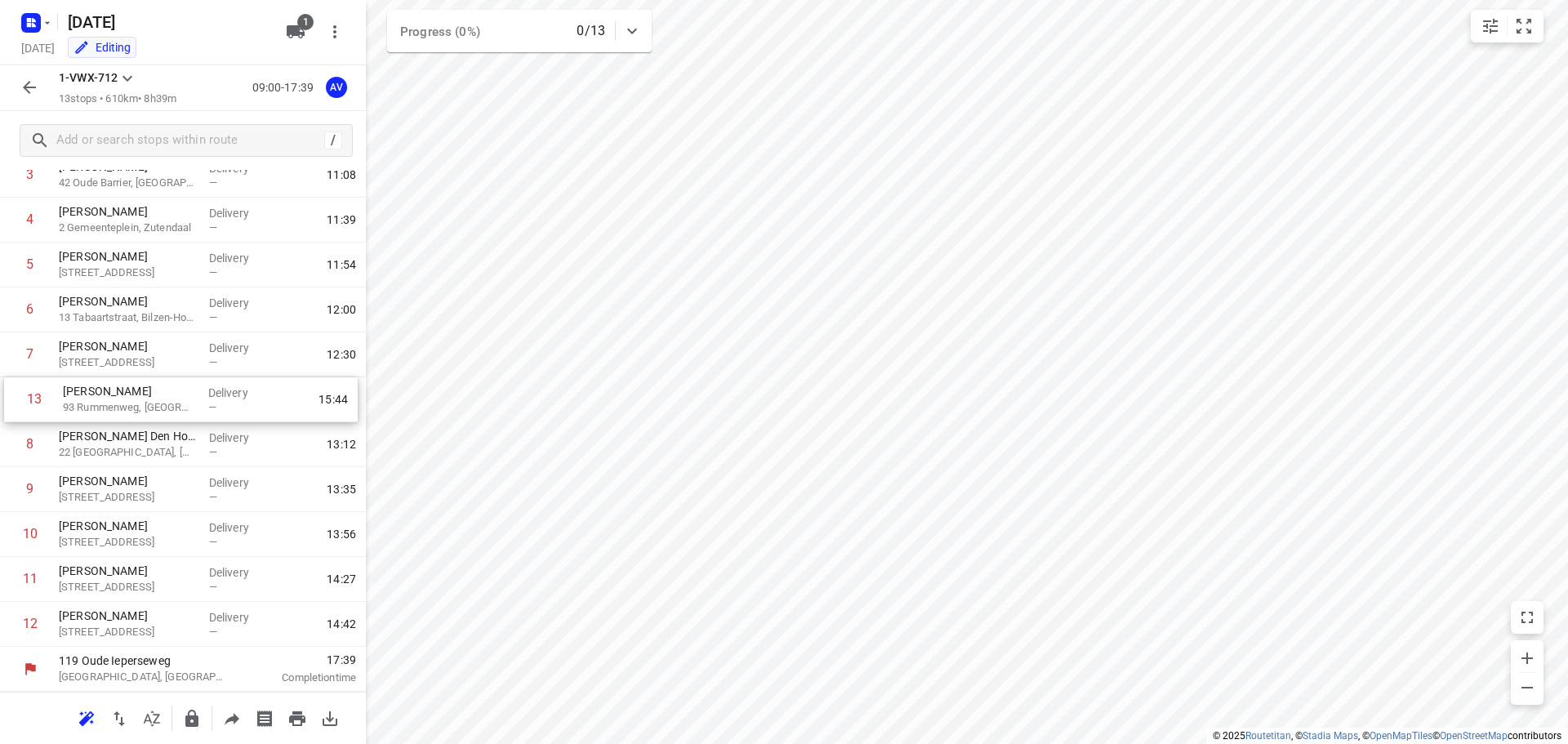
drag, startPoint x: 3, startPoint y: 637, endPoint x: 8, endPoint y: 405, distance: 232.1
click at [8, 405] on div "1 [PERSON_NAME] 34 [PERSON_NAME], [GEOGRAPHIC_DATA] Delivery — 10:14 2 [PERSON_…" at bounding box center [183, 354] width 366 height 584
click at [32, 84] on icon "button" at bounding box center [29, 87] width 20 height 20
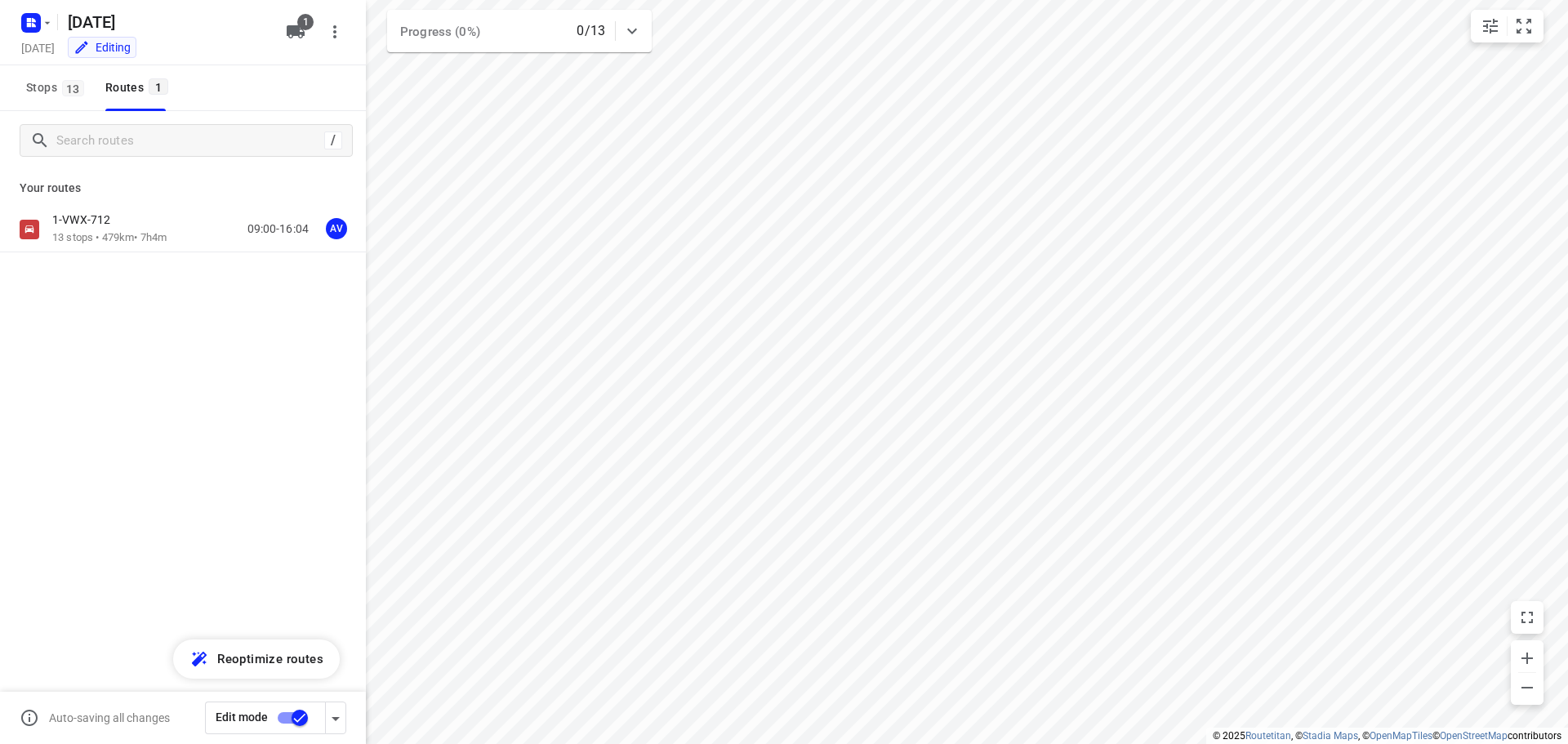
click at [285, 717] on input "checkbox" at bounding box center [300, 717] width 93 height 31
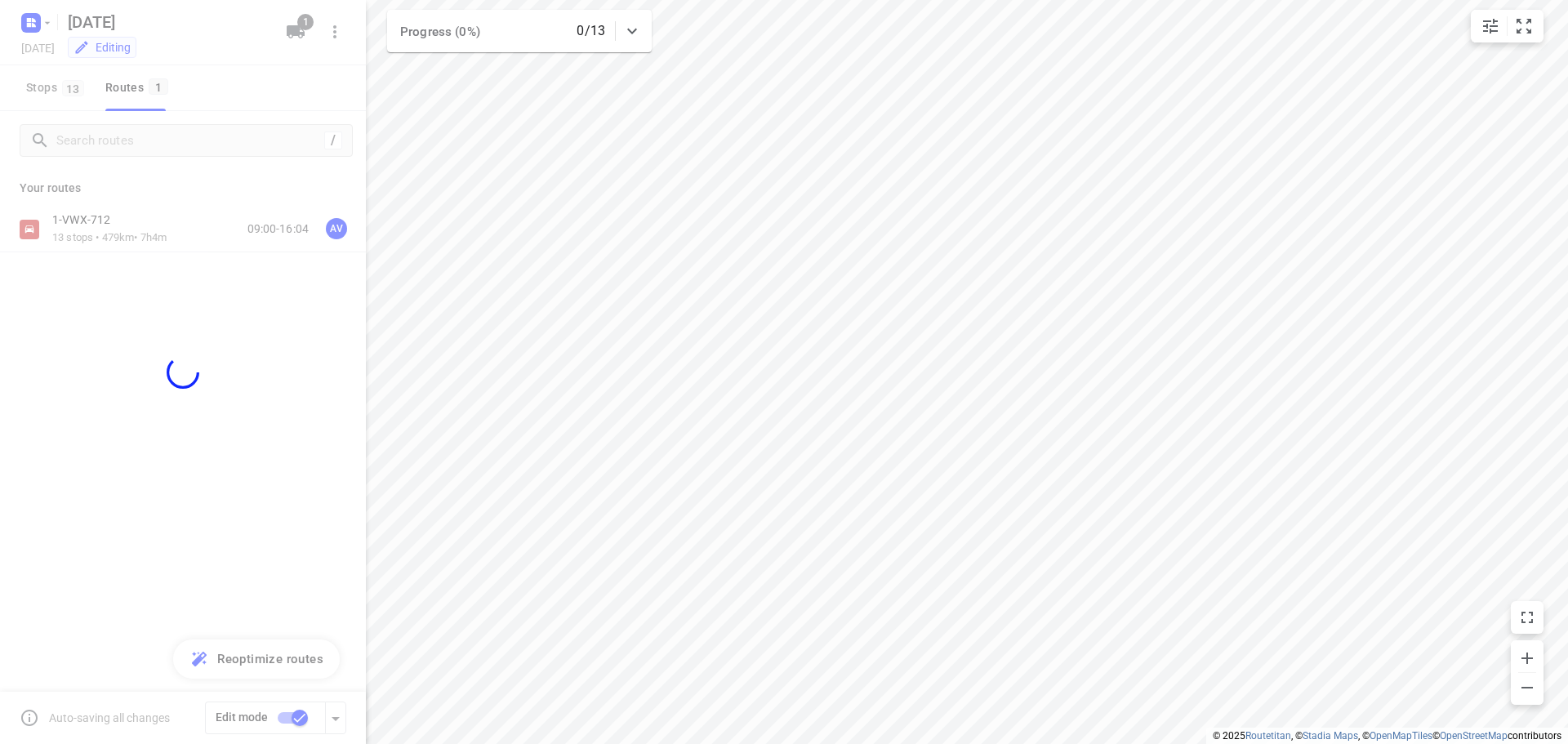
checkbox input "false"
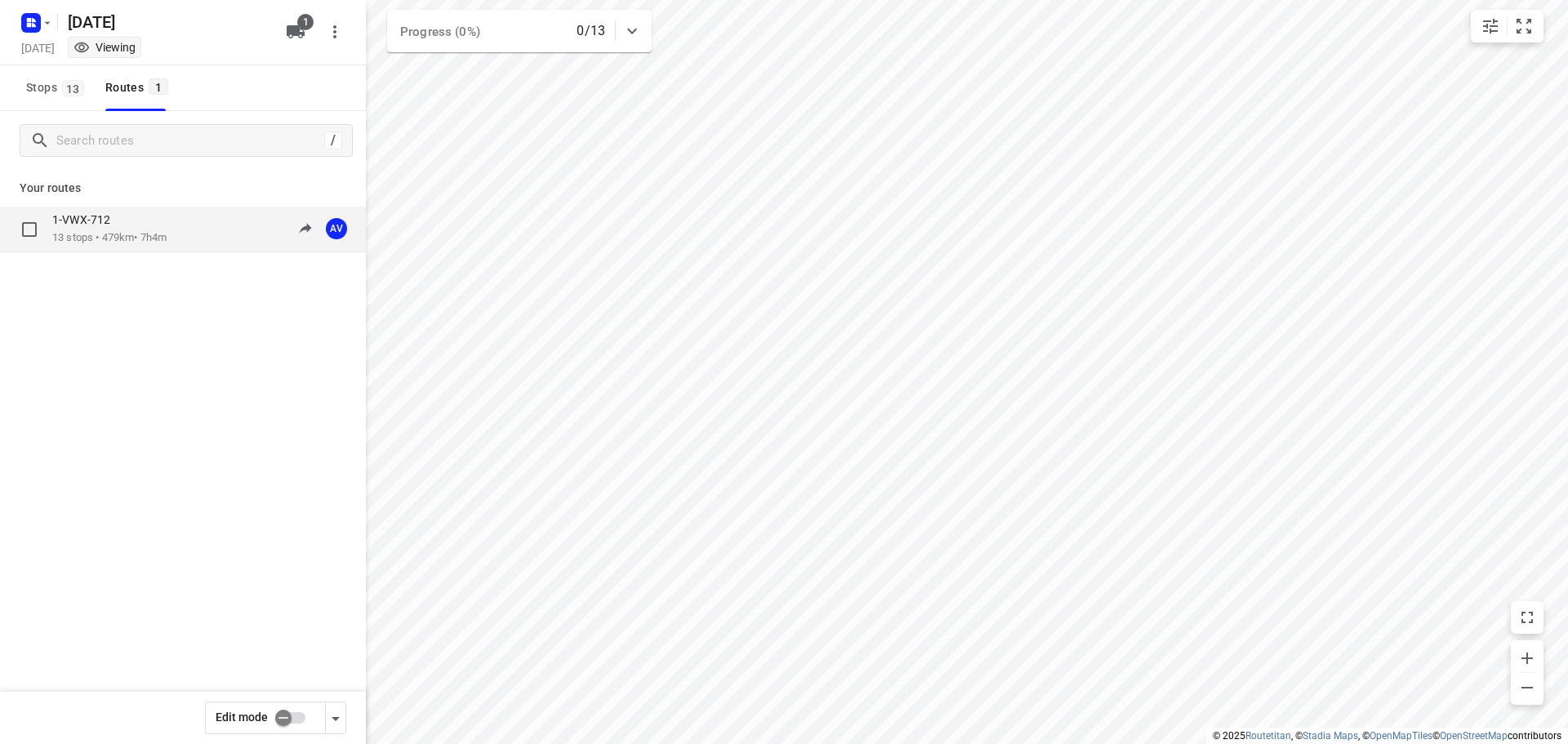
click at [184, 232] on div "1-VWX-712 13 stops • 479km • 7h4m 09:00-16:04 AV" at bounding box center [209, 229] width 313 height 33
